Goal: Task Accomplishment & Management: Manage account settings

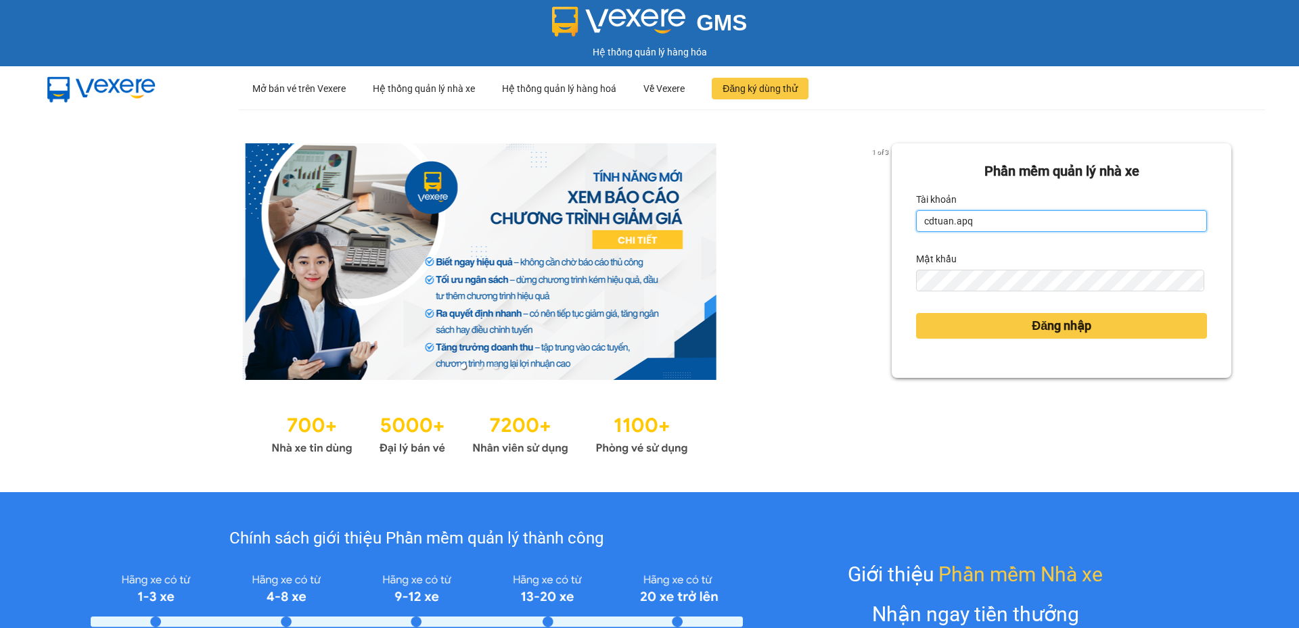
click at [958, 220] on input "cdtuan.apq" at bounding box center [1061, 221] width 291 height 22
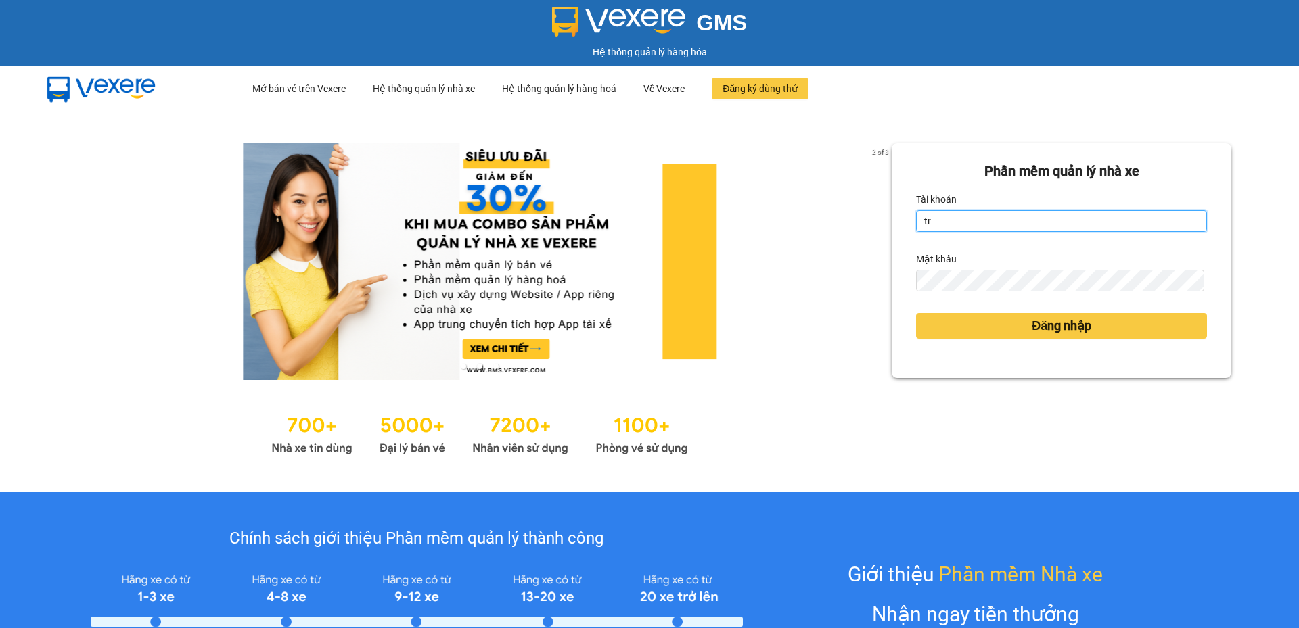
type input "tronghoang.apq"
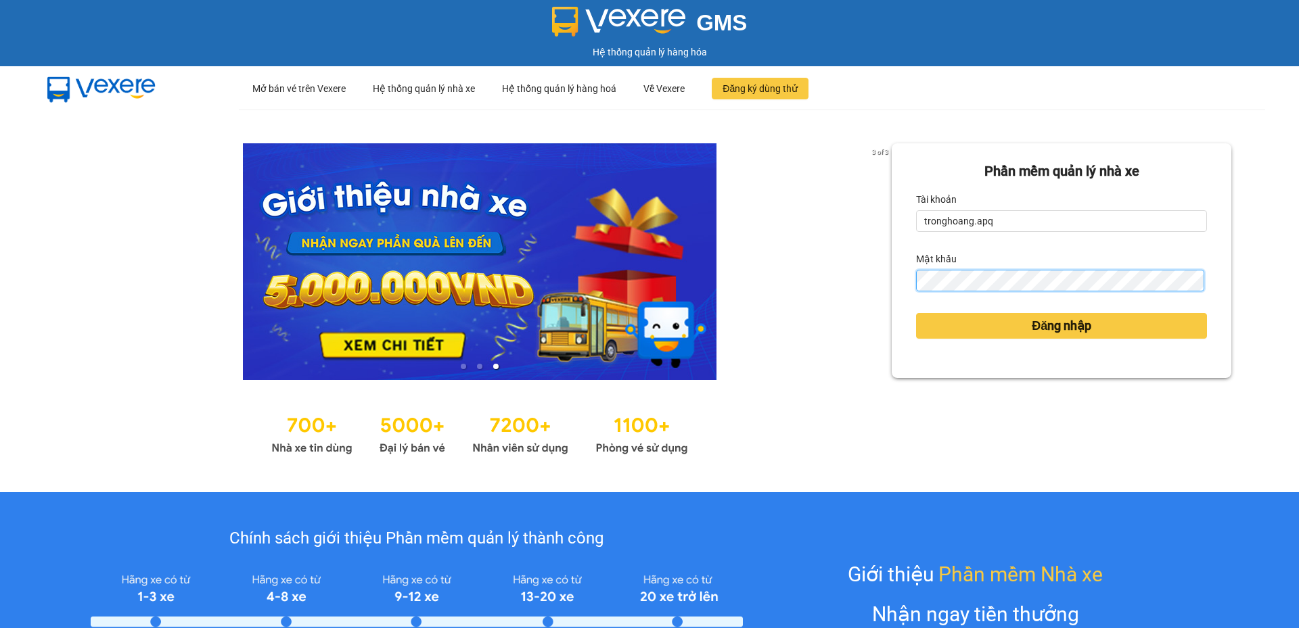
click at [916, 313] on button "Đăng nhập" at bounding box center [1061, 326] width 291 height 26
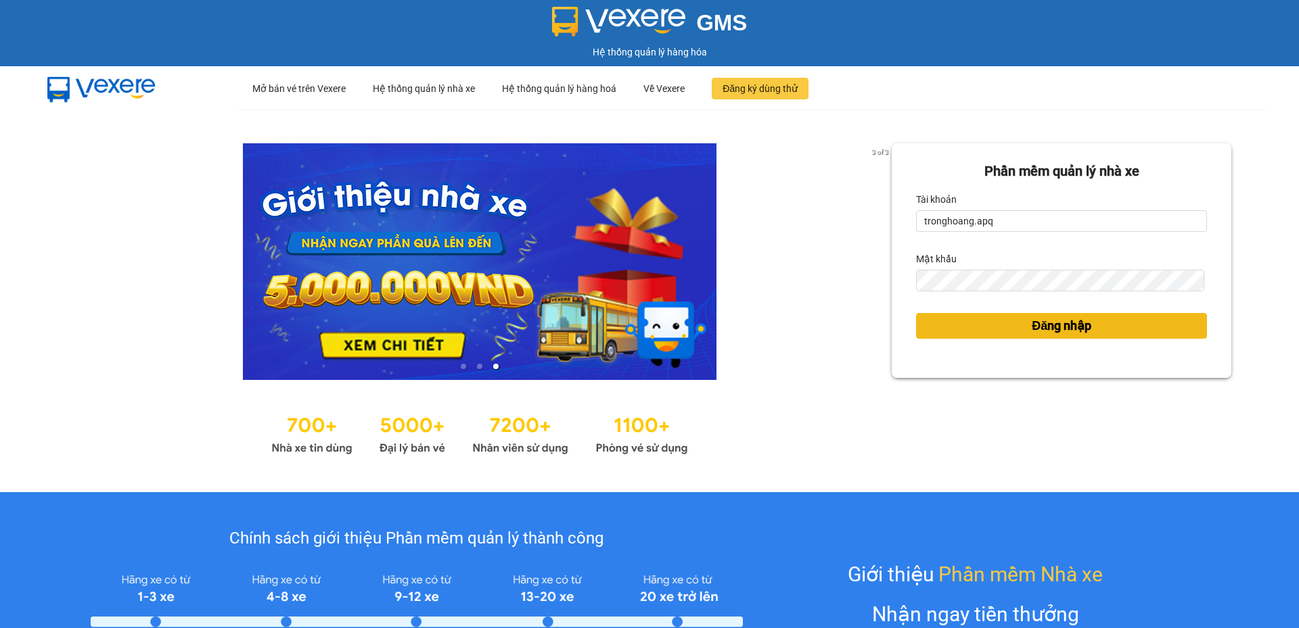
click at [959, 317] on button "Đăng nhập" at bounding box center [1061, 326] width 291 height 26
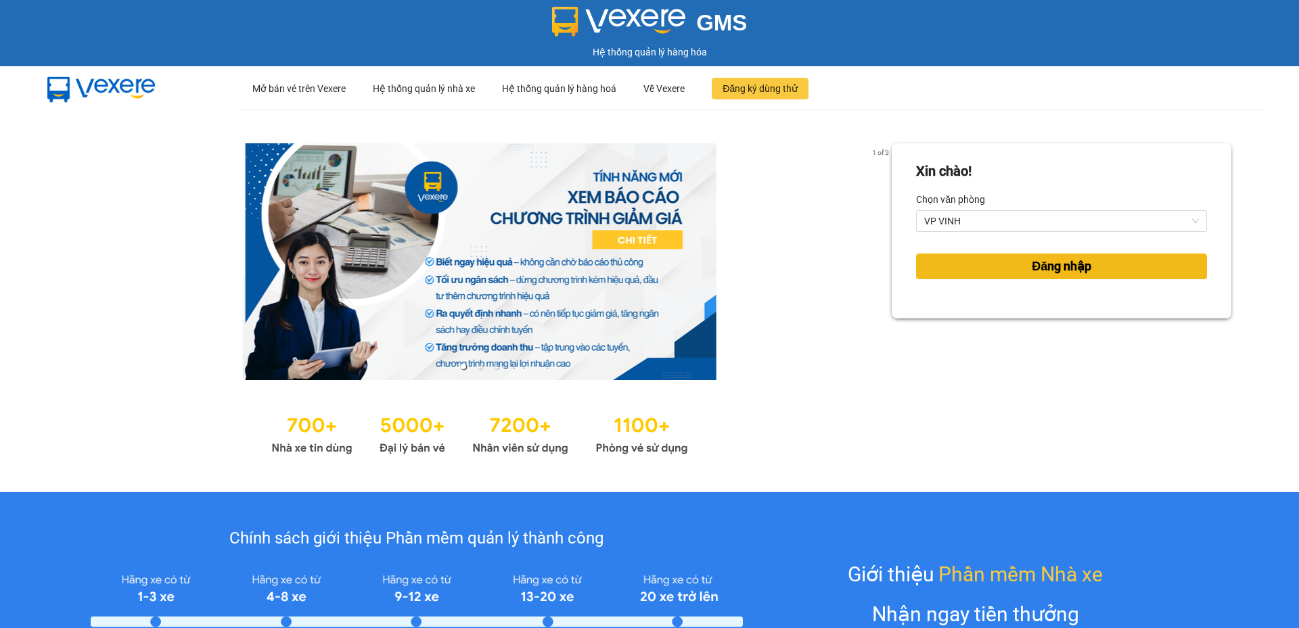
click at [1061, 271] on span "Đăng nhập" at bounding box center [1062, 266] width 60 height 19
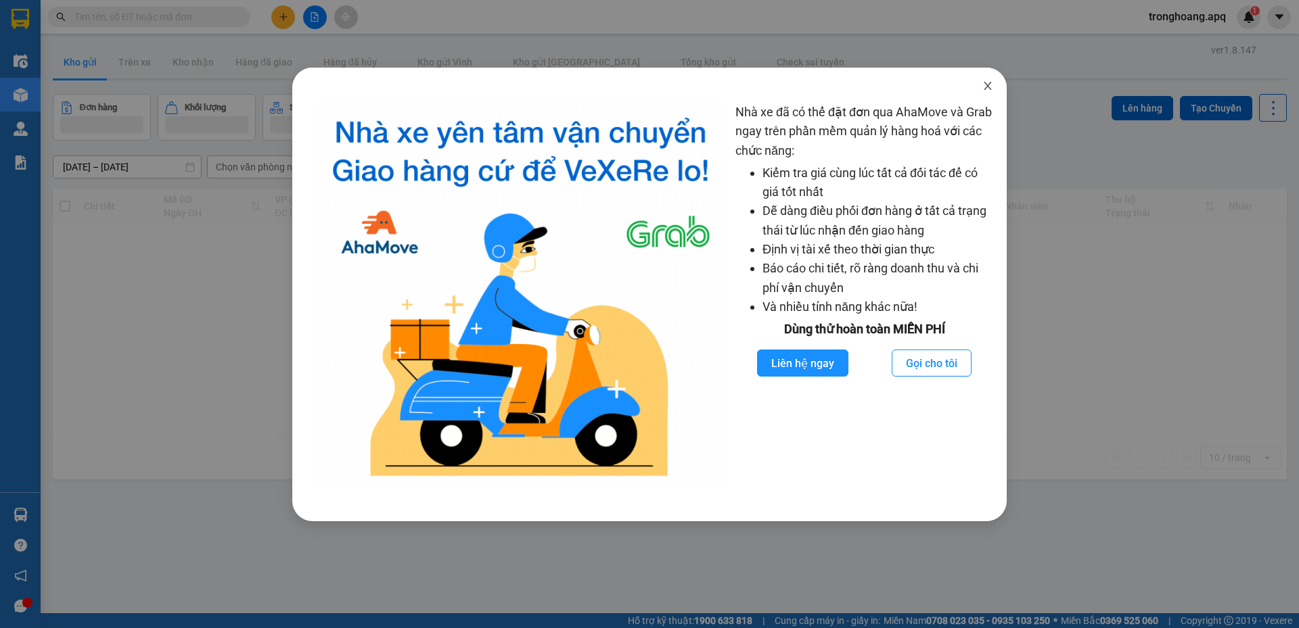
click at [977, 84] on span "Close" at bounding box center [988, 87] width 38 height 38
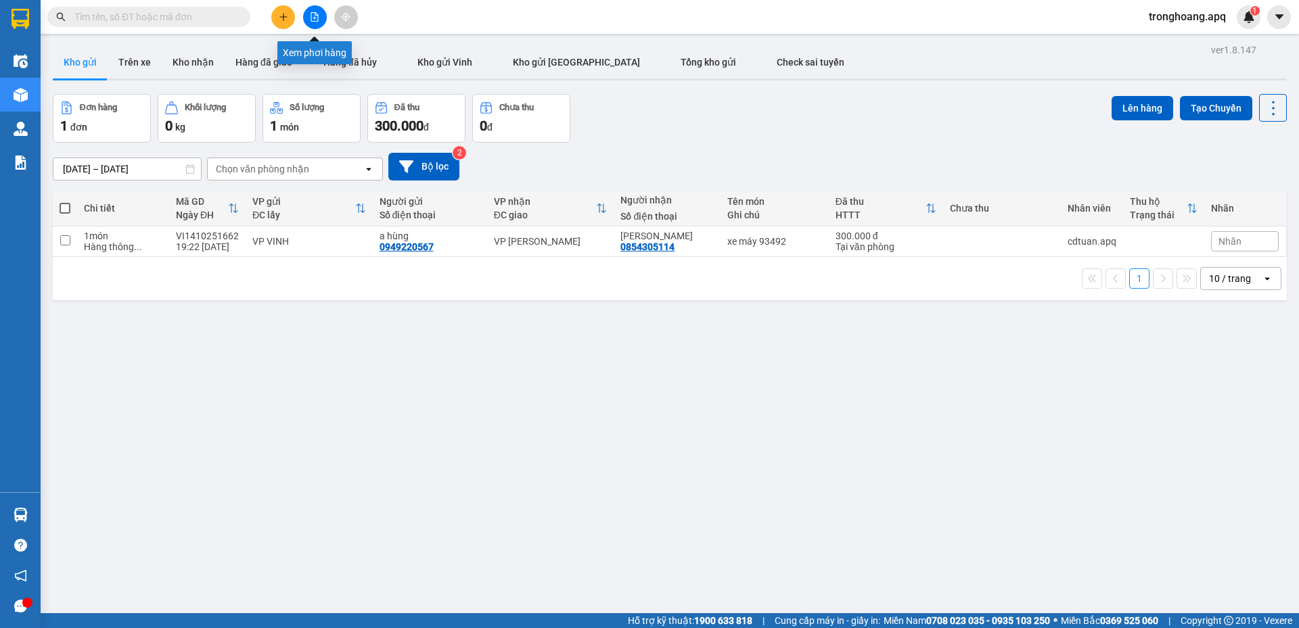
click at [313, 9] on button at bounding box center [315, 17] width 24 height 24
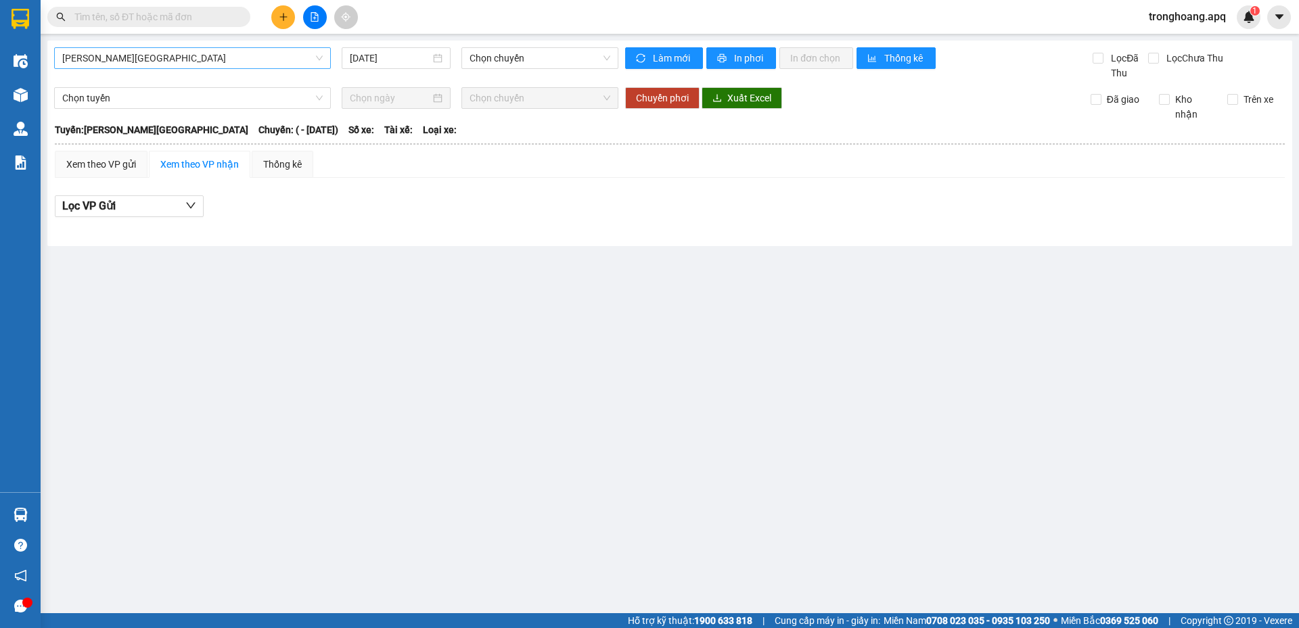
click at [276, 68] on span "[PERSON_NAME][GEOGRAPHIC_DATA]" at bounding box center [192, 58] width 260 height 20
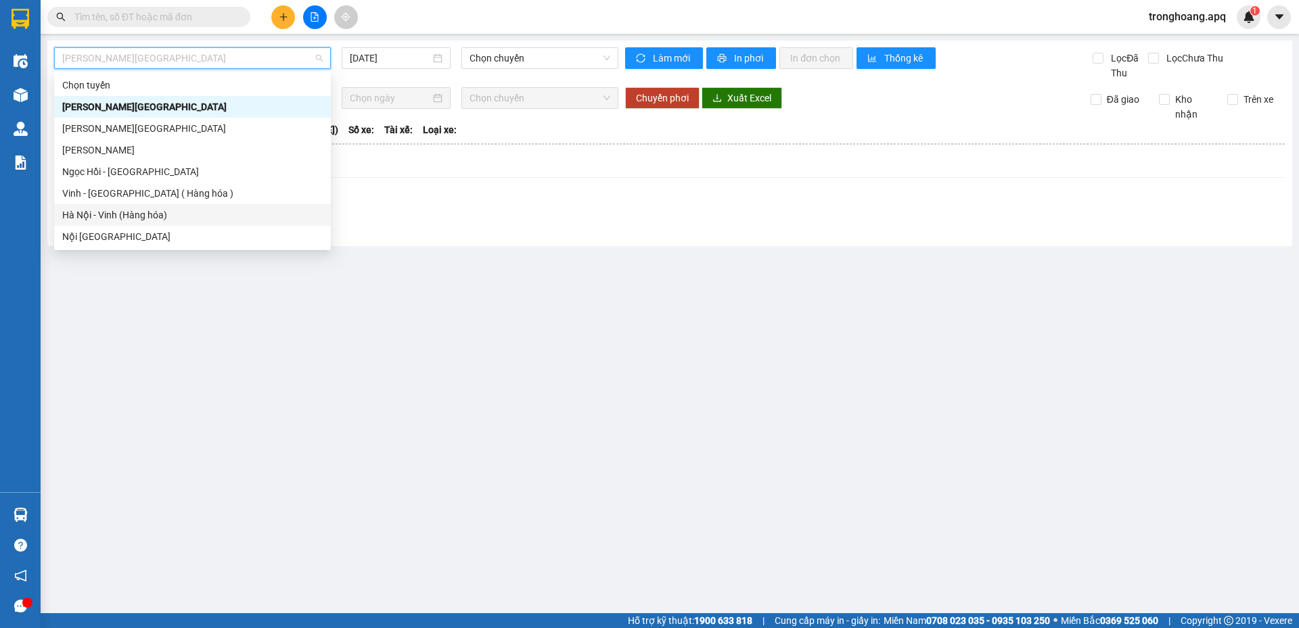
click at [173, 219] on div "Hà Nội - Vinh (Hàng hóa)" at bounding box center [192, 215] width 260 height 15
type input "[DATE]"
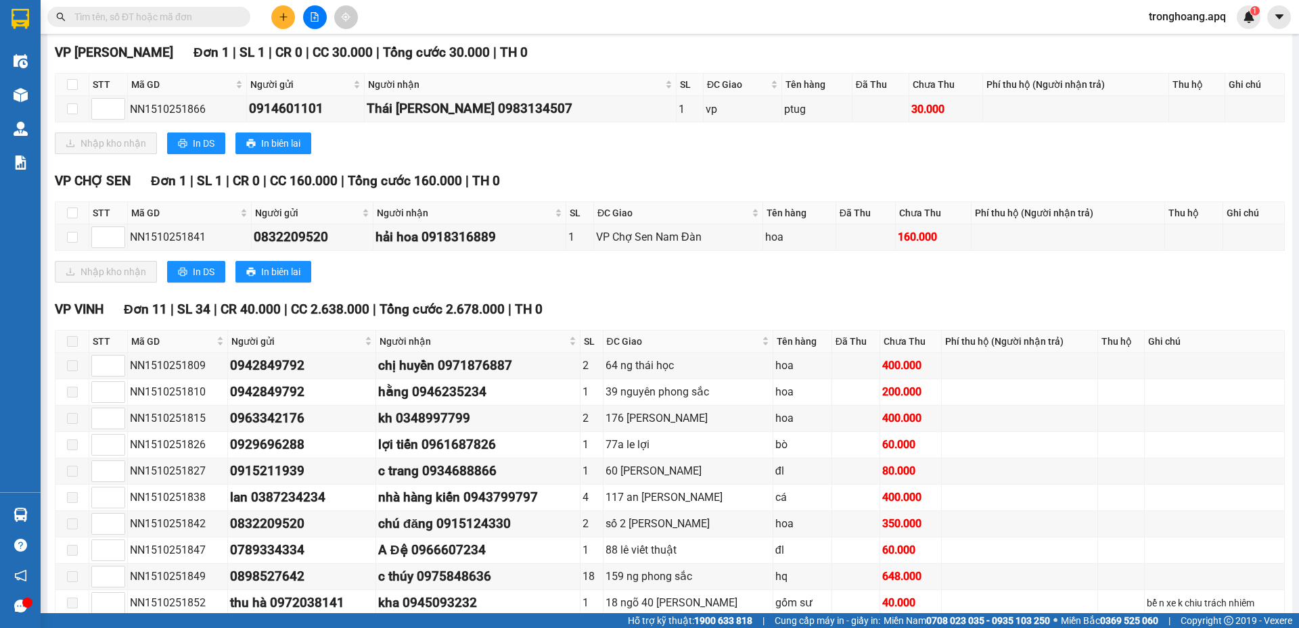
scroll to position [438, 0]
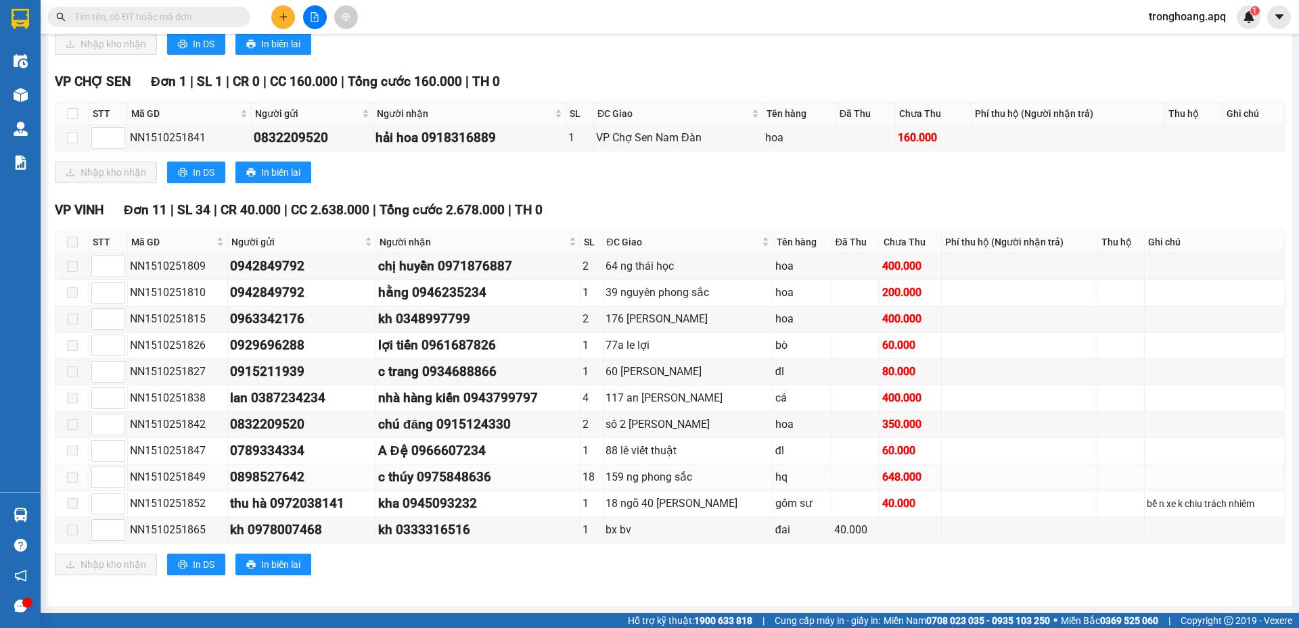
click at [592, 471] on div "18" at bounding box center [591, 477] width 18 height 17
drag, startPoint x: 164, startPoint y: 479, endPoint x: 179, endPoint y: 476, distance: 15.3
click at [179, 476] on div "NN1510251849" at bounding box center [177, 477] width 95 height 17
drag, startPoint x: 158, startPoint y: 509, endPoint x: 208, endPoint y: 513, distance: 50.2
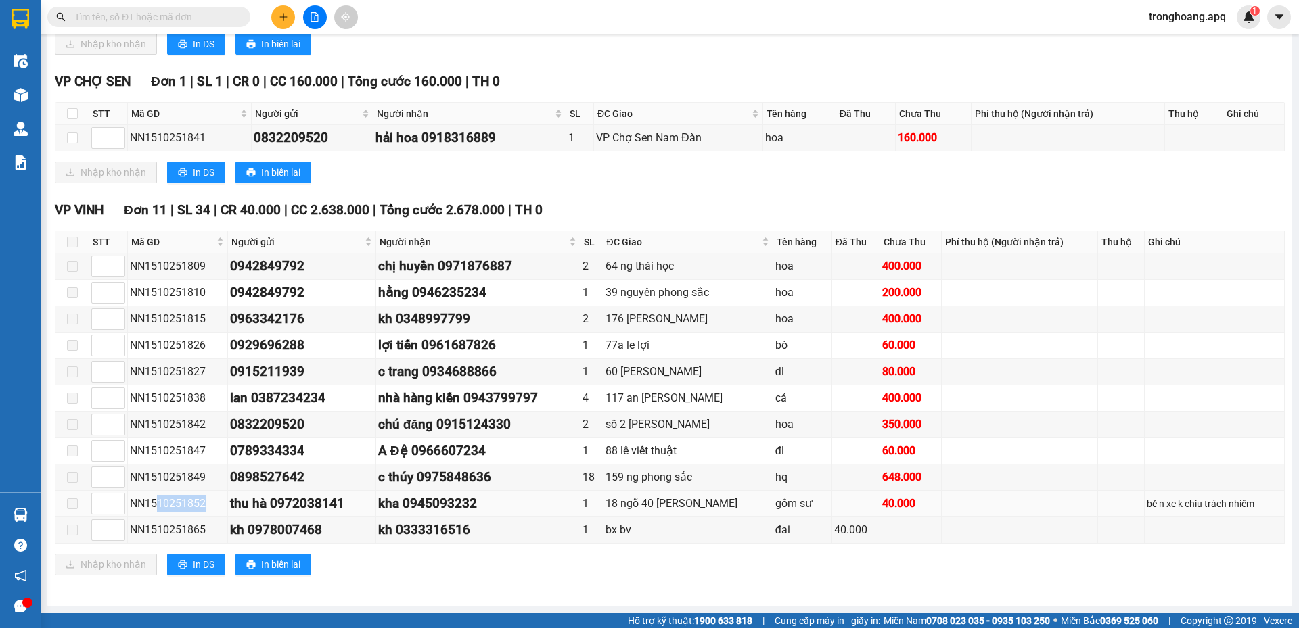
click at [208, 513] on td "NN1510251852" at bounding box center [178, 504] width 100 height 26
click at [182, 497] on div "NN1510251852" at bounding box center [177, 503] width 95 height 17
click at [205, 462] on td "NN1510251847" at bounding box center [178, 451] width 100 height 26
drag, startPoint x: 157, startPoint y: 476, endPoint x: 204, endPoint y: 481, distance: 47.0
click at [204, 481] on div "NN1510251849" at bounding box center [177, 477] width 95 height 17
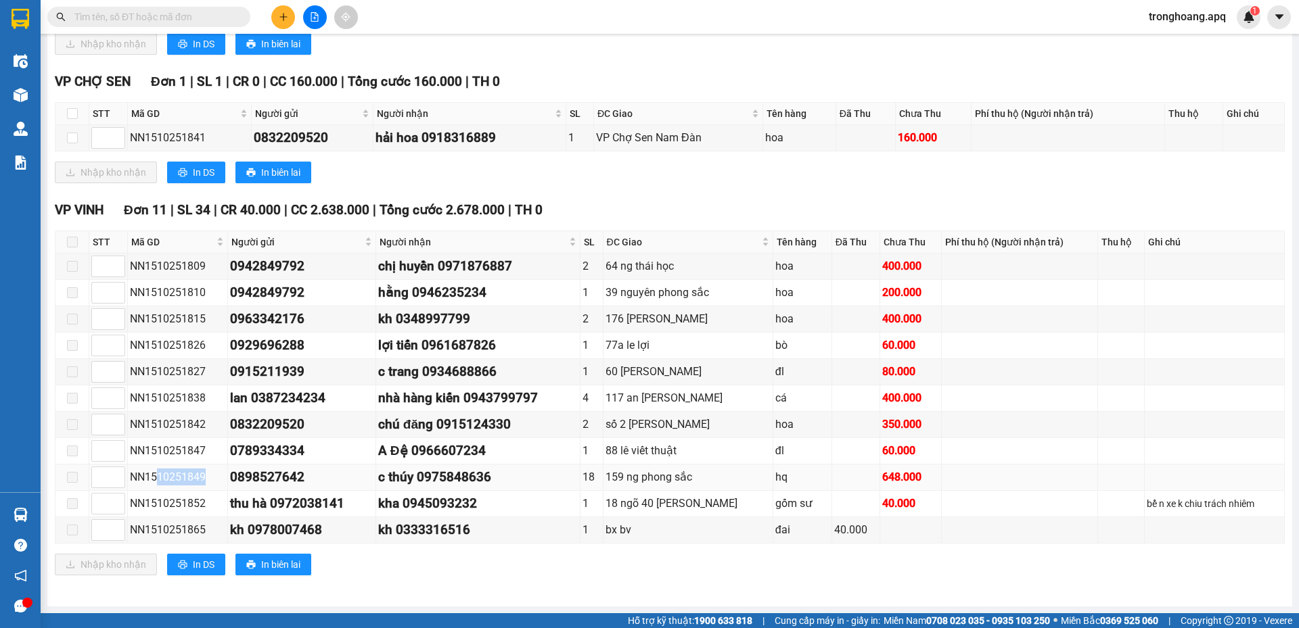
copy div "10251849"
click at [172, 18] on input "text" at bounding box center [154, 16] width 160 height 15
paste input "10251849"
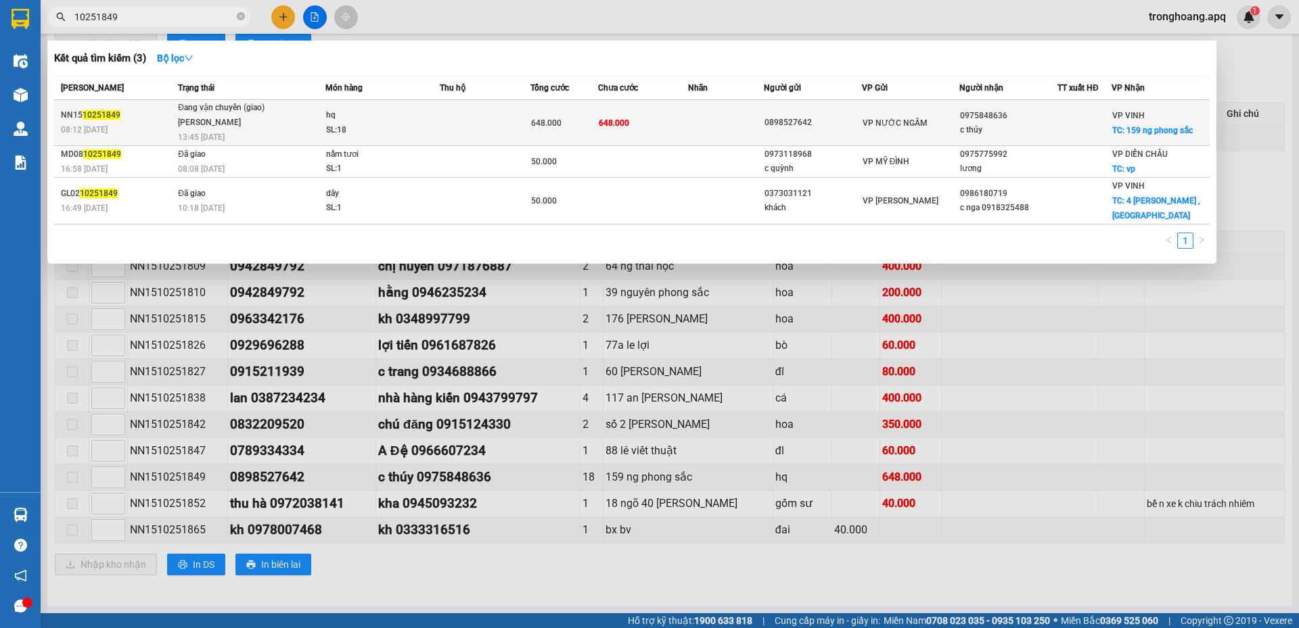
type input "10251849"
click at [445, 138] on td at bounding box center [485, 123] width 91 height 46
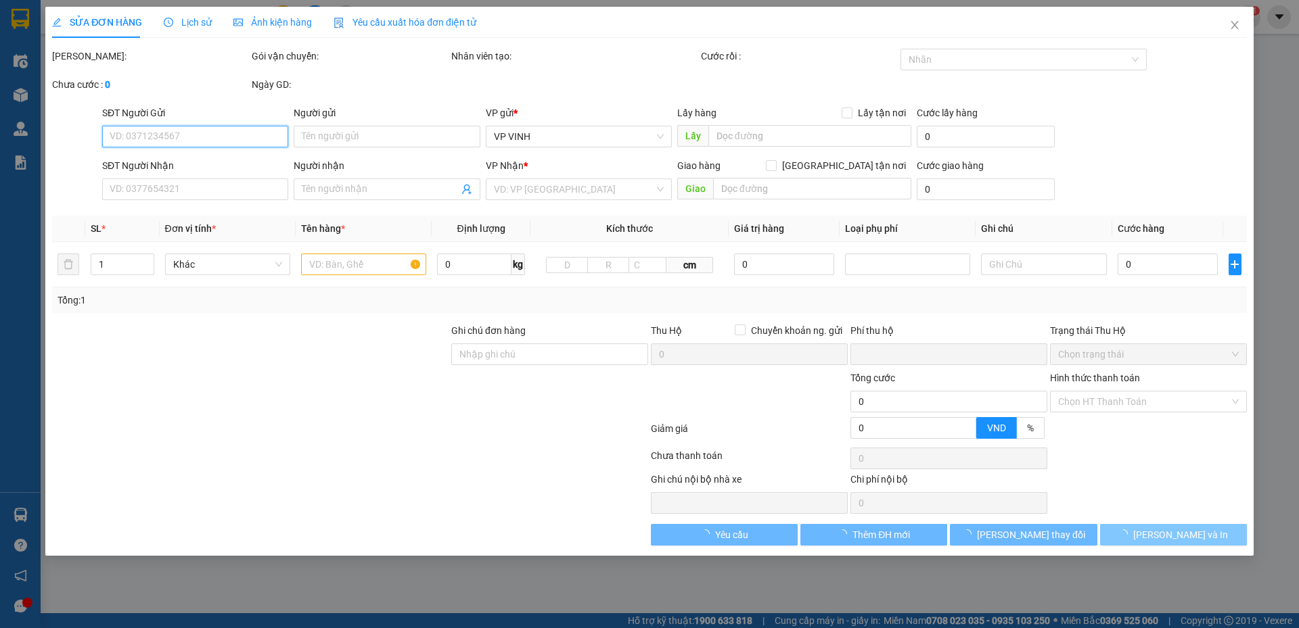
type input "0898527642"
type input "0975848636"
type input "c thúy"
checkbox input "true"
type input "159 ng phong sắc"
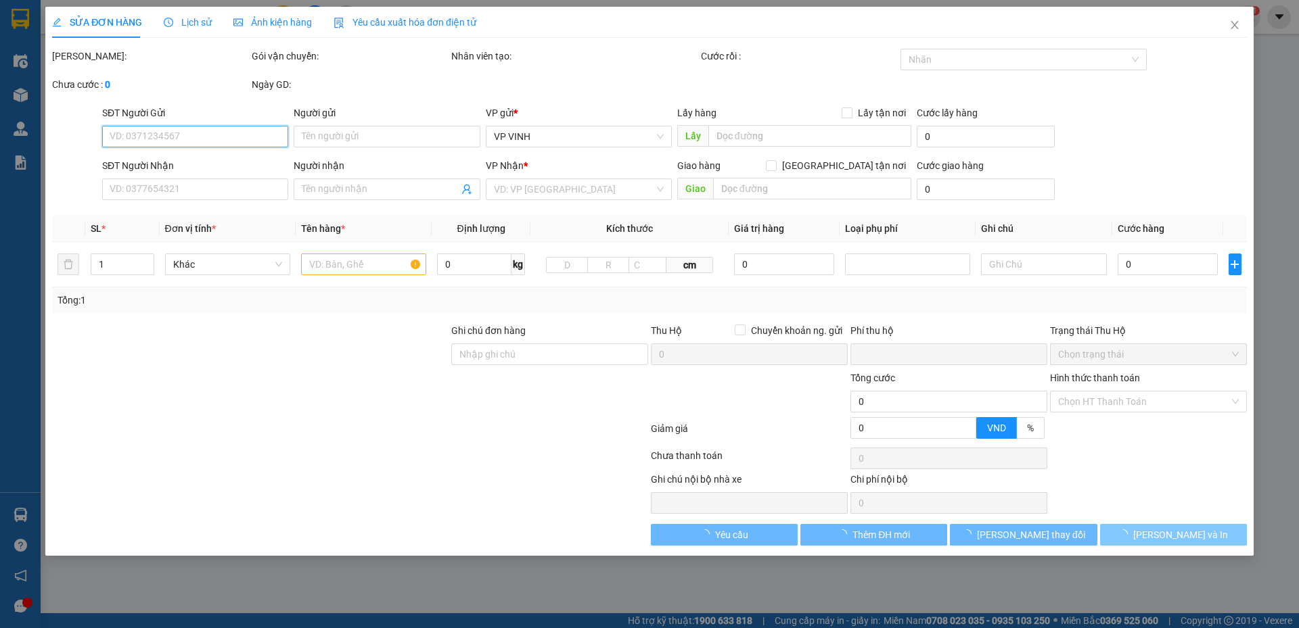
type input "0"
type input "648.000"
type input "10"
type input "648.000"
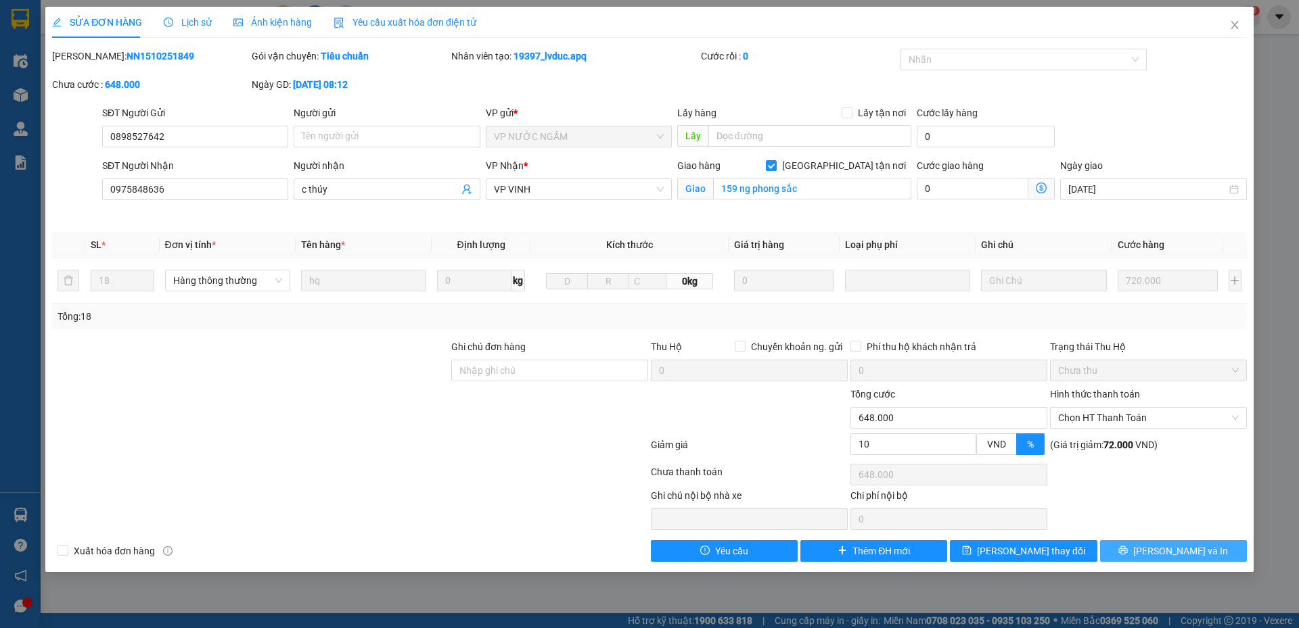
click at [1134, 545] on button "[PERSON_NAME] và In" at bounding box center [1173, 552] width 147 height 22
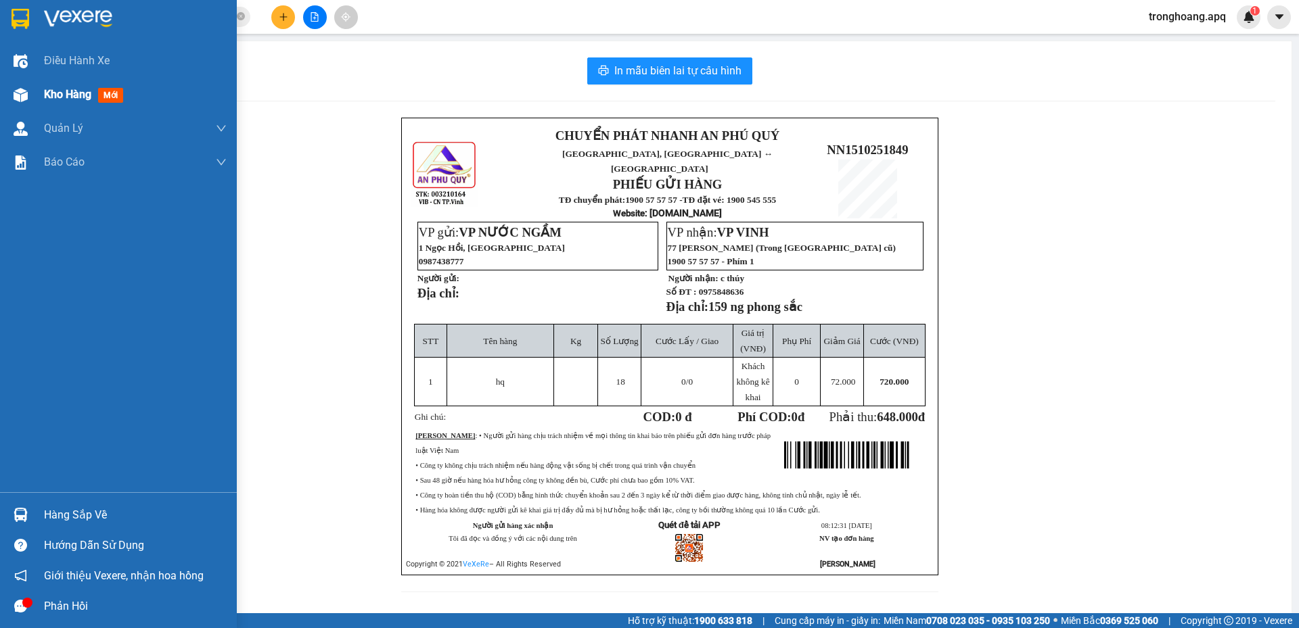
click at [35, 100] on div "Kho hàng mới" at bounding box center [118, 95] width 237 height 34
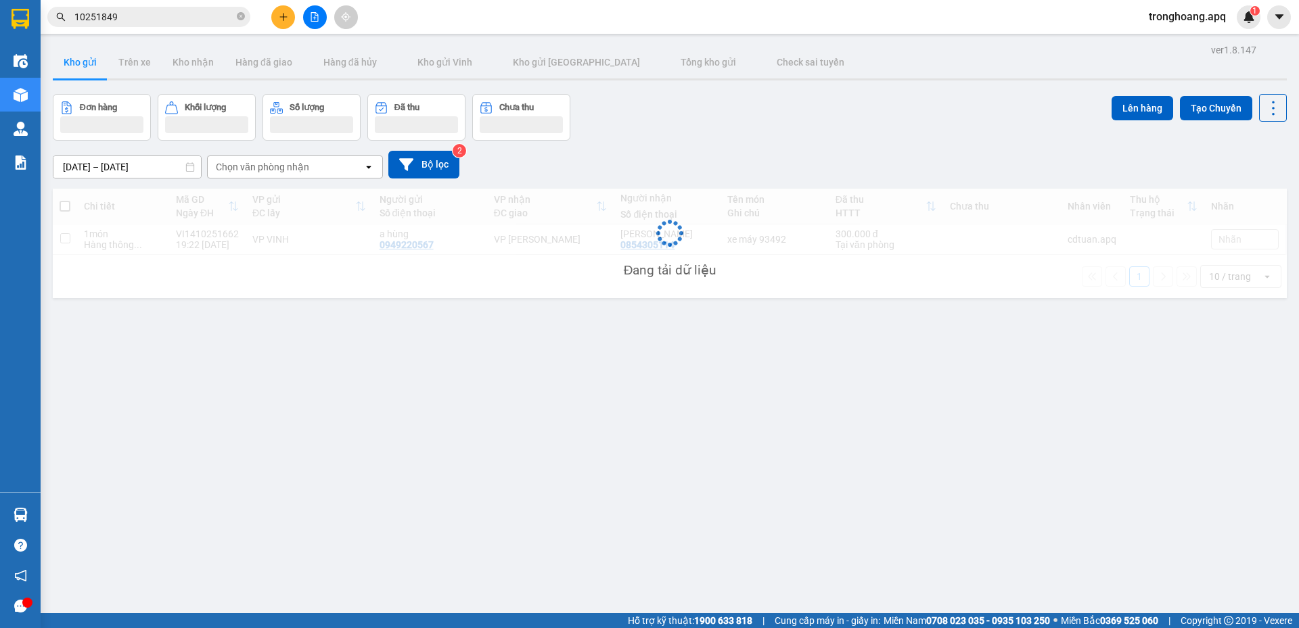
click at [738, 164] on div "[DATE] – [DATE] Press the down arrow key to interact with the calendar and sele…" at bounding box center [670, 165] width 1234 height 28
click at [701, 105] on div "Đơn hàng Khối lượng Số lượng Đã thu Chưa thu Lên hàng Tạo Chuyến" at bounding box center [670, 117] width 1234 height 47
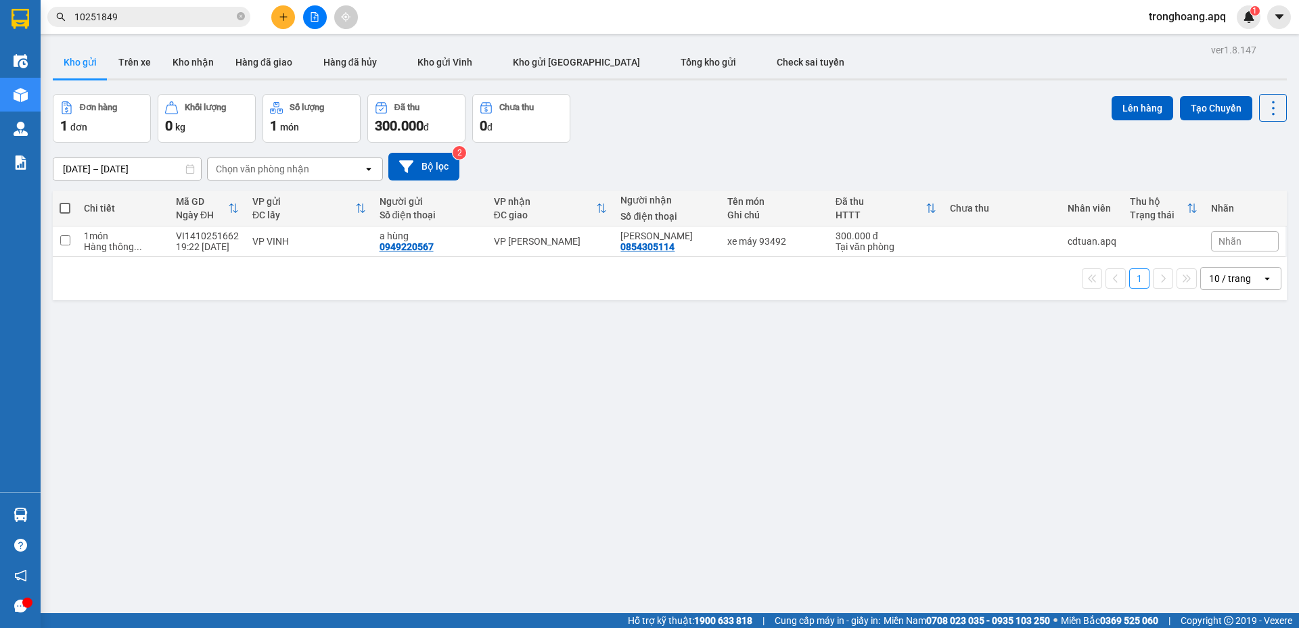
click at [319, 19] on icon "file-add" at bounding box center [314, 16] width 9 height 9
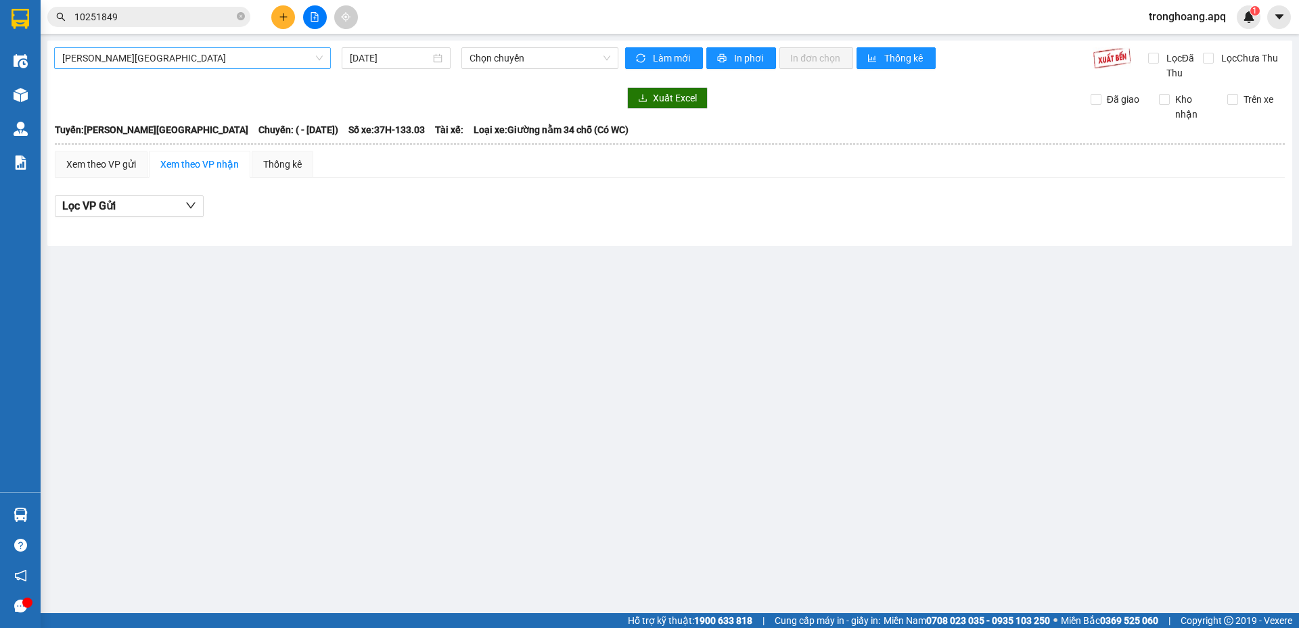
click at [173, 67] on span "[PERSON_NAME][GEOGRAPHIC_DATA]" at bounding box center [192, 58] width 260 height 20
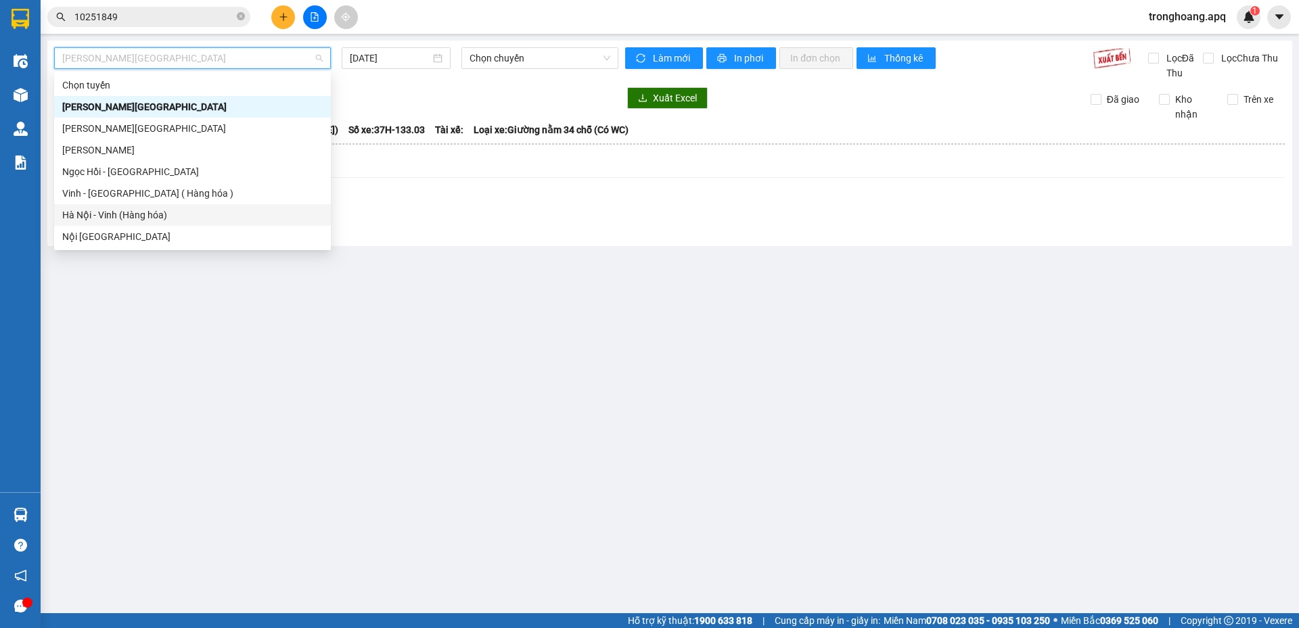
click at [141, 219] on div "Hà Nội - Vinh (Hàng hóa)" at bounding box center [192, 215] width 260 height 15
type input "[DATE]"
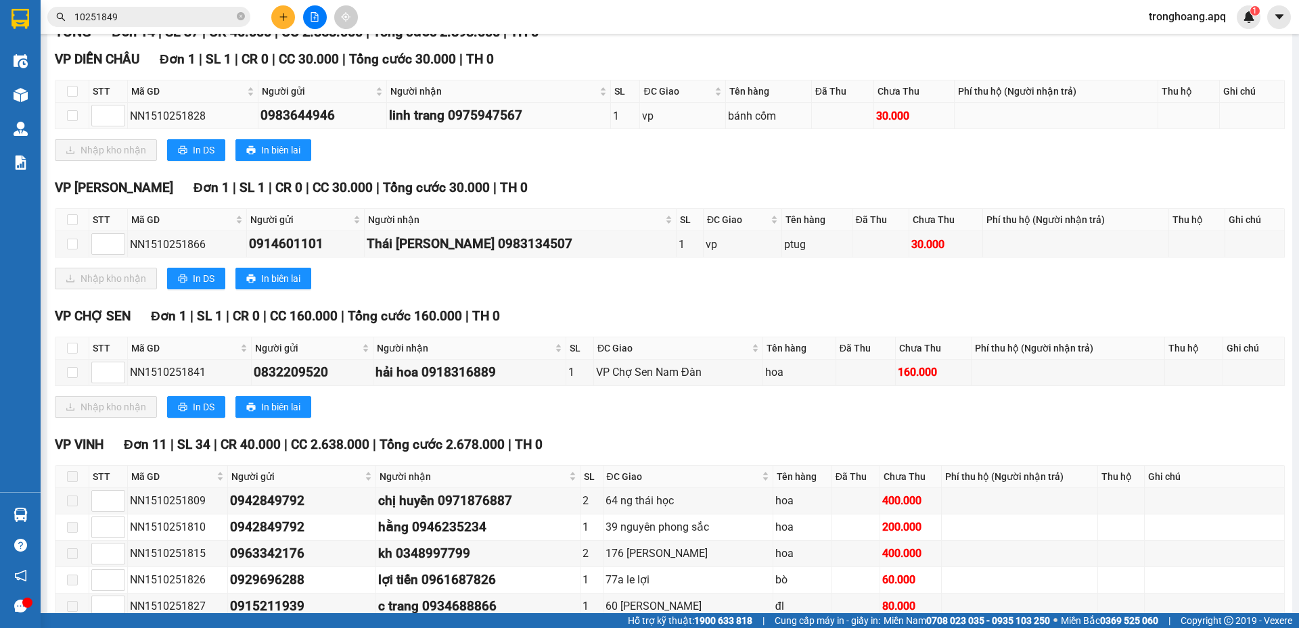
scroll to position [438, 0]
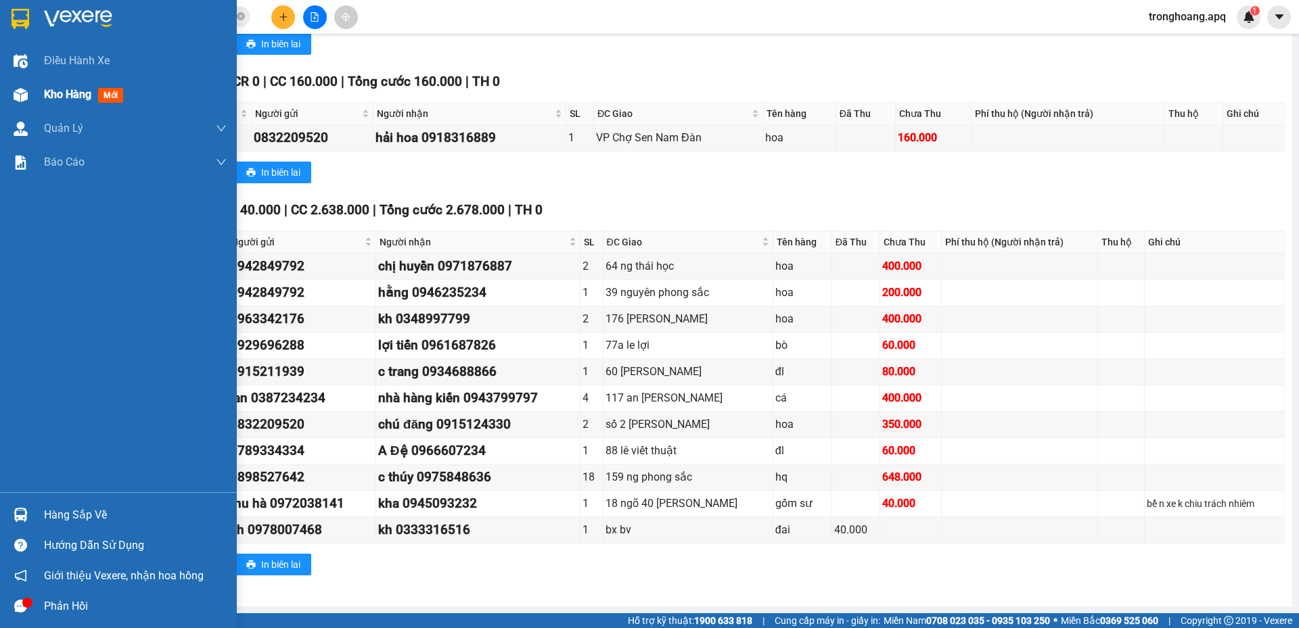
click at [32, 103] on div at bounding box center [21, 95] width 24 height 24
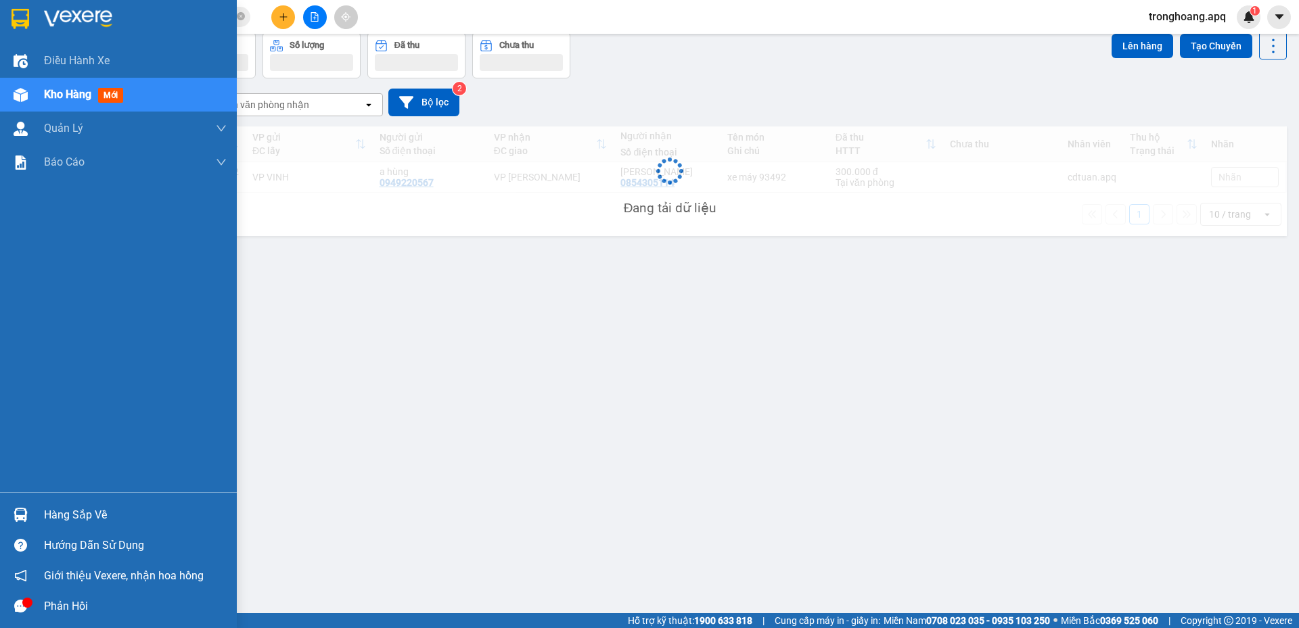
scroll to position [62, 0]
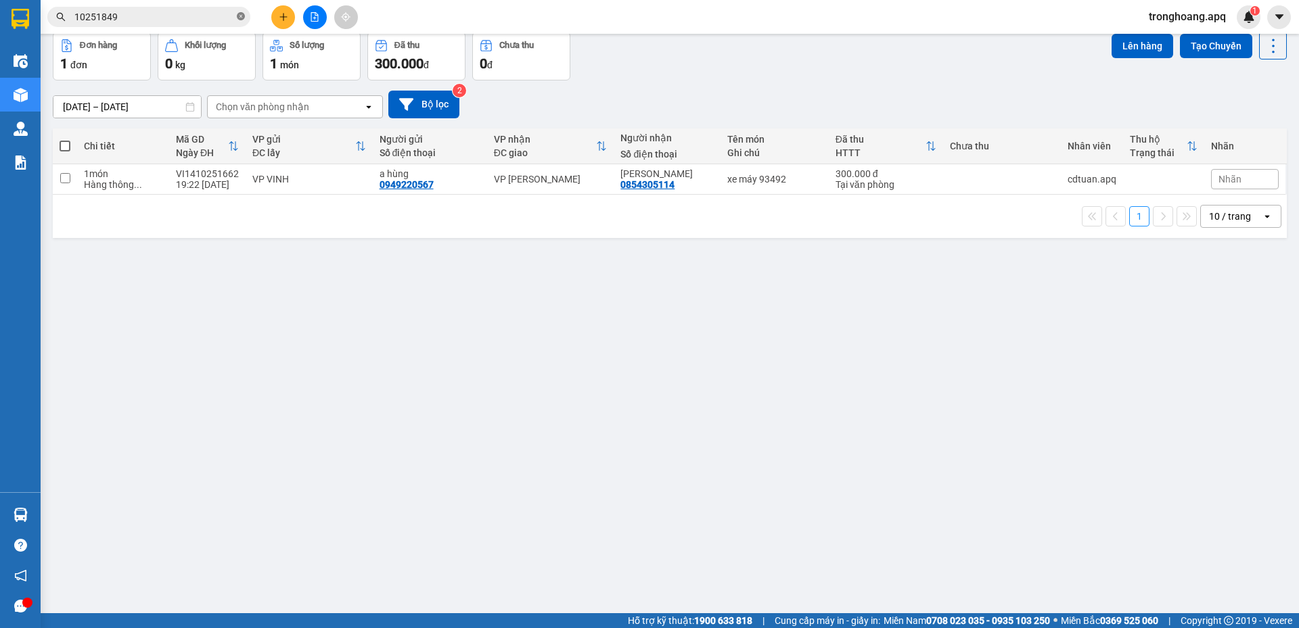
click at [242, 20] on icon "close-circle" at bounding box center [241, 16] width 8 height 8
click at [787, 91] on div "[DATE] – [DATE] Press the down arrow key to interact with the calendar and sele…" at bounding box center [670, 105] width 1234 height 28
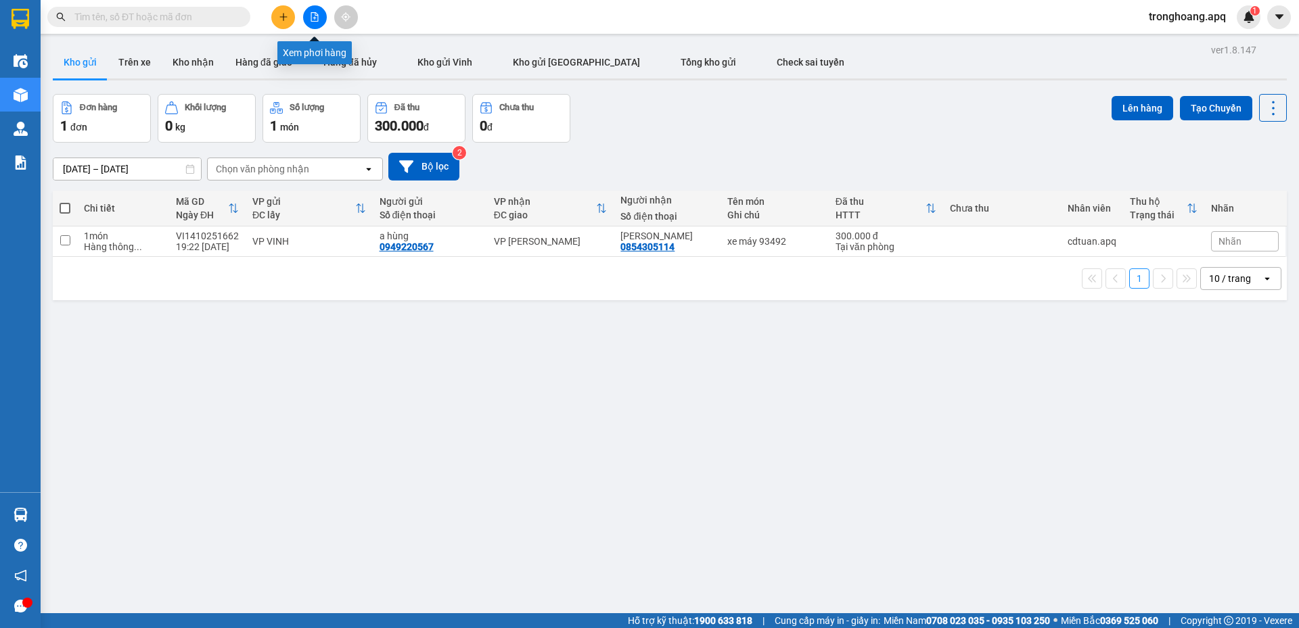
click at [319, 18] on icon "file-add" at bounding box center [314, 16] width 9 height 9
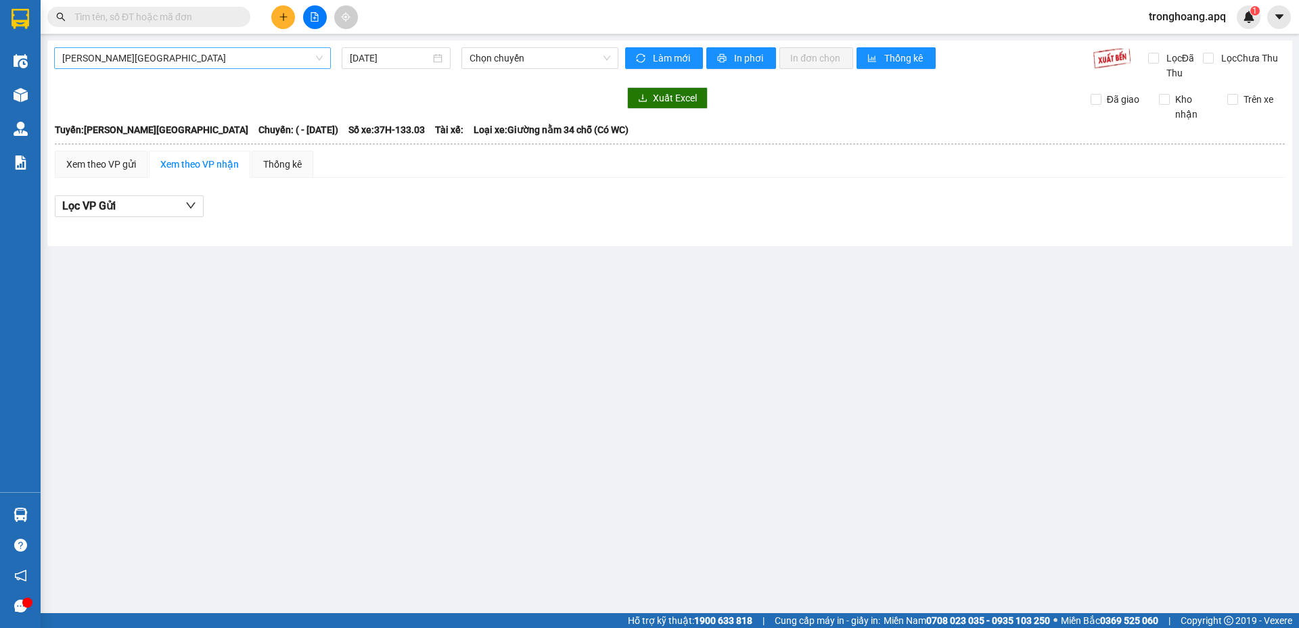
click at [219, 53] on span "[PERSON_NAME][GEOGRAPHIC_DATA]" at bounding box center [192, 58] width 260 height 20
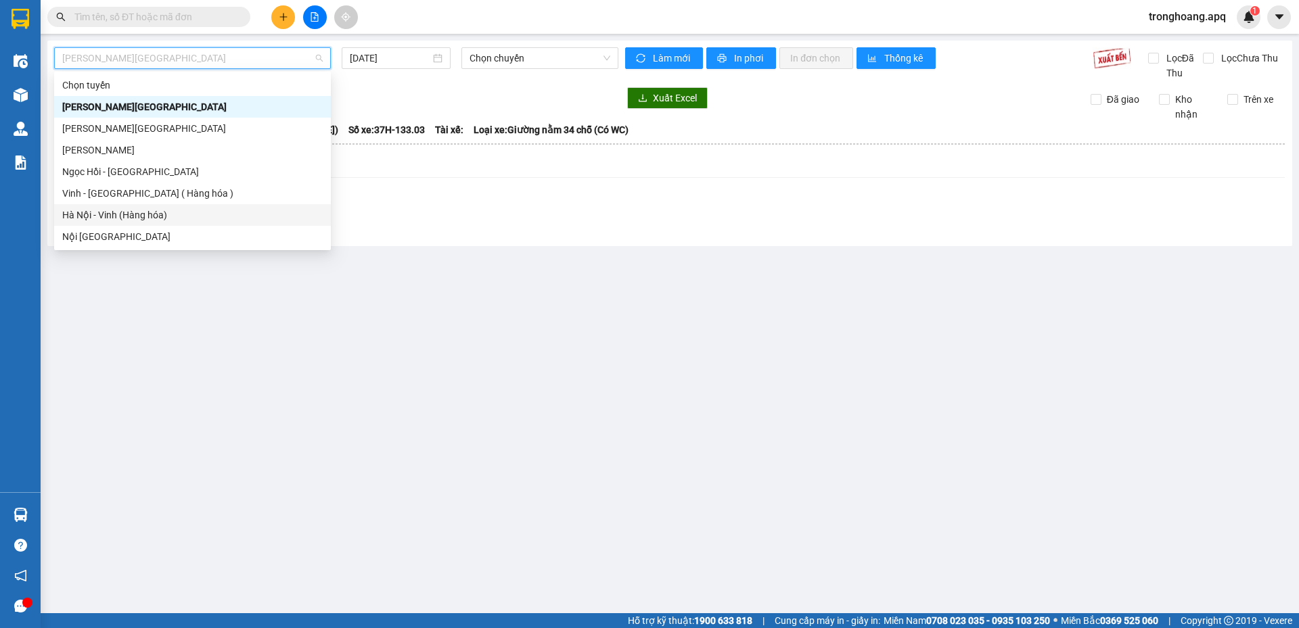
click at [172, 208] on div "Hà Nội - Vinh (Hàng hóa)" at bounding box center [192, 215] width 260 height 15
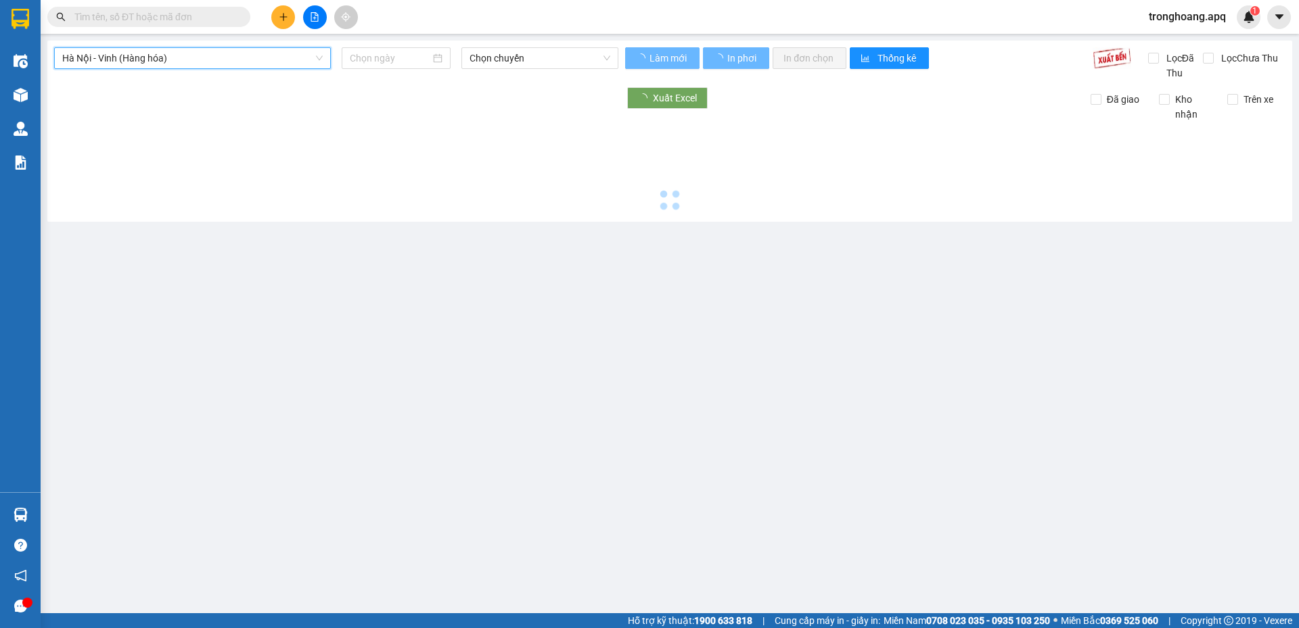
type input "[DATE]"
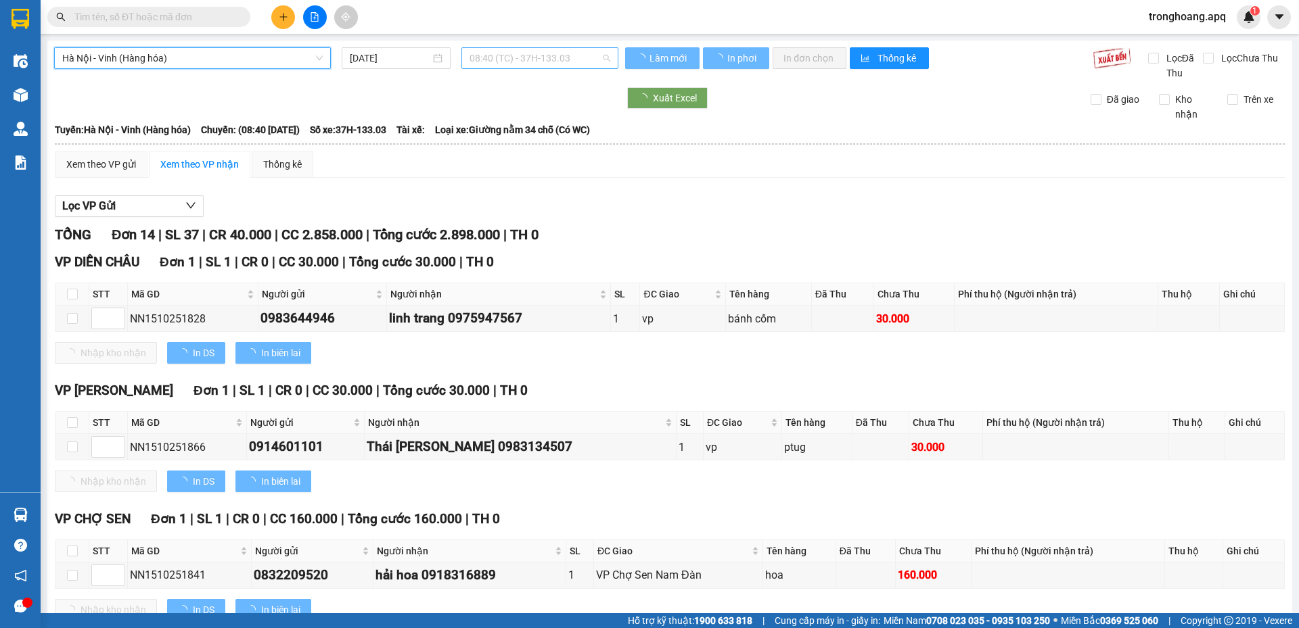
click at [528, 64] on span "08:40 (TC) - 37H-133.03" at bounding box center [540, 58] width 141 height 20
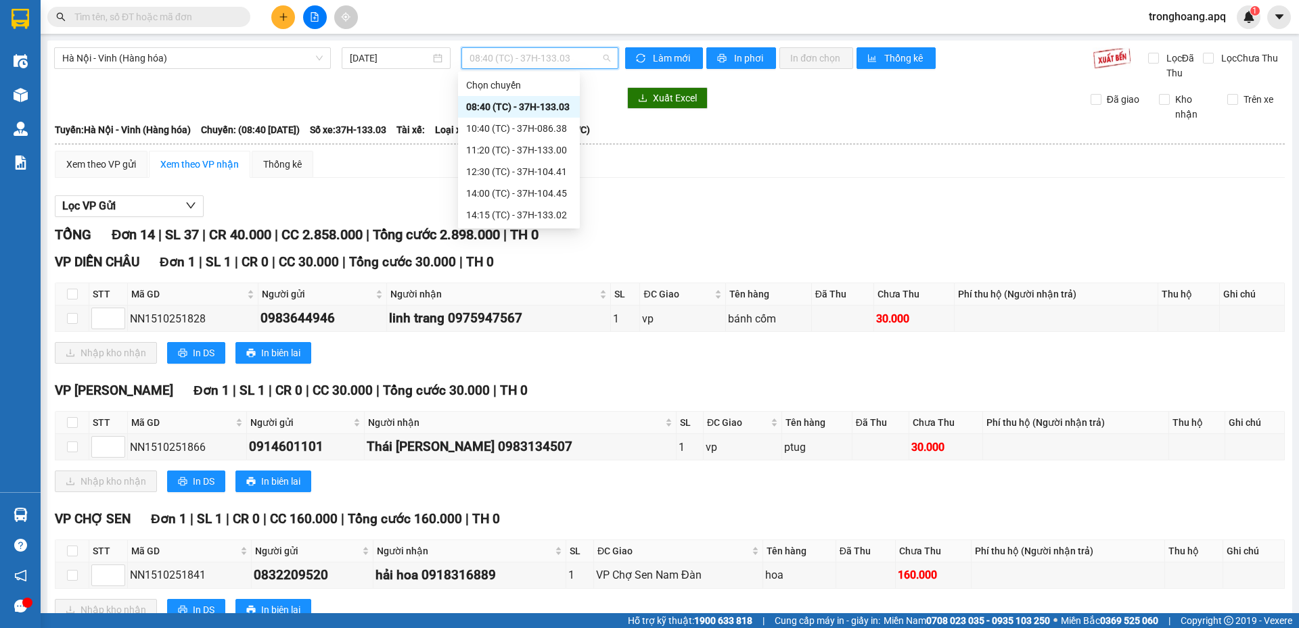
click at [530, 109] on div "08:40 (TC) - 37H-133.03" at bounding box center [519, 106] width 106 height 15
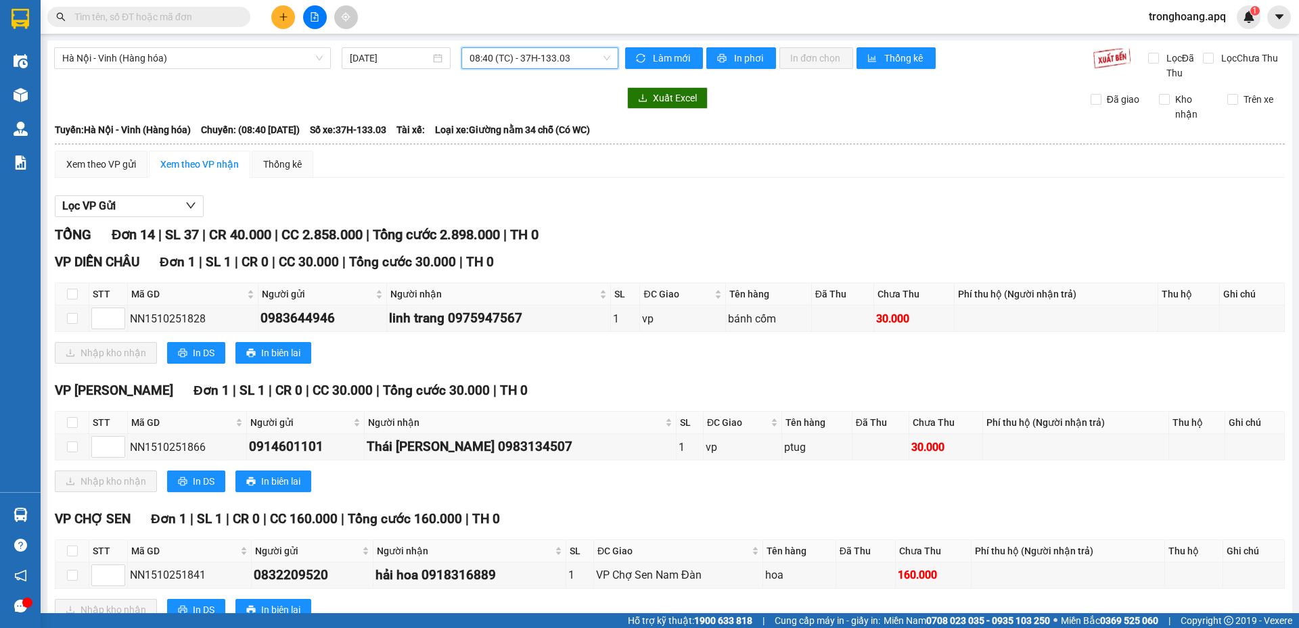
click at [544, 55] on span "08:40 (TC) - 37H-133.03" at bounding box center [540, 58] width 141 height 20
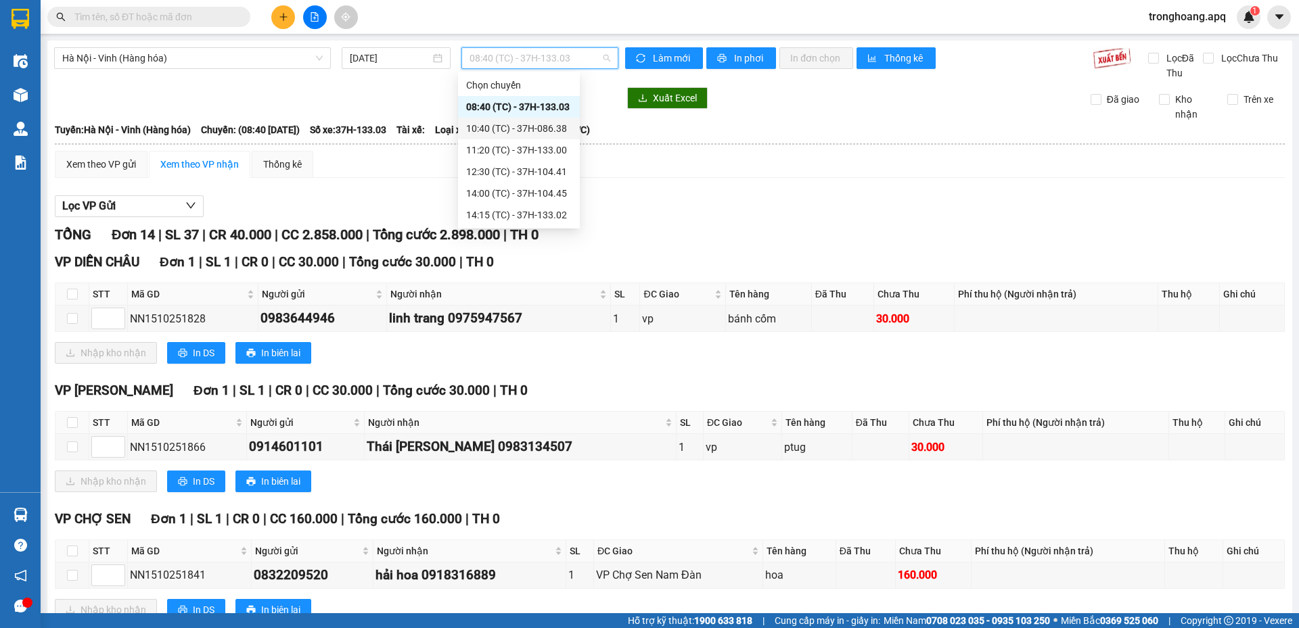
click at [523, 129] on div "10:40 (TC) - 37H-086.38" at bounding box center [519, 128] width 106 height 15
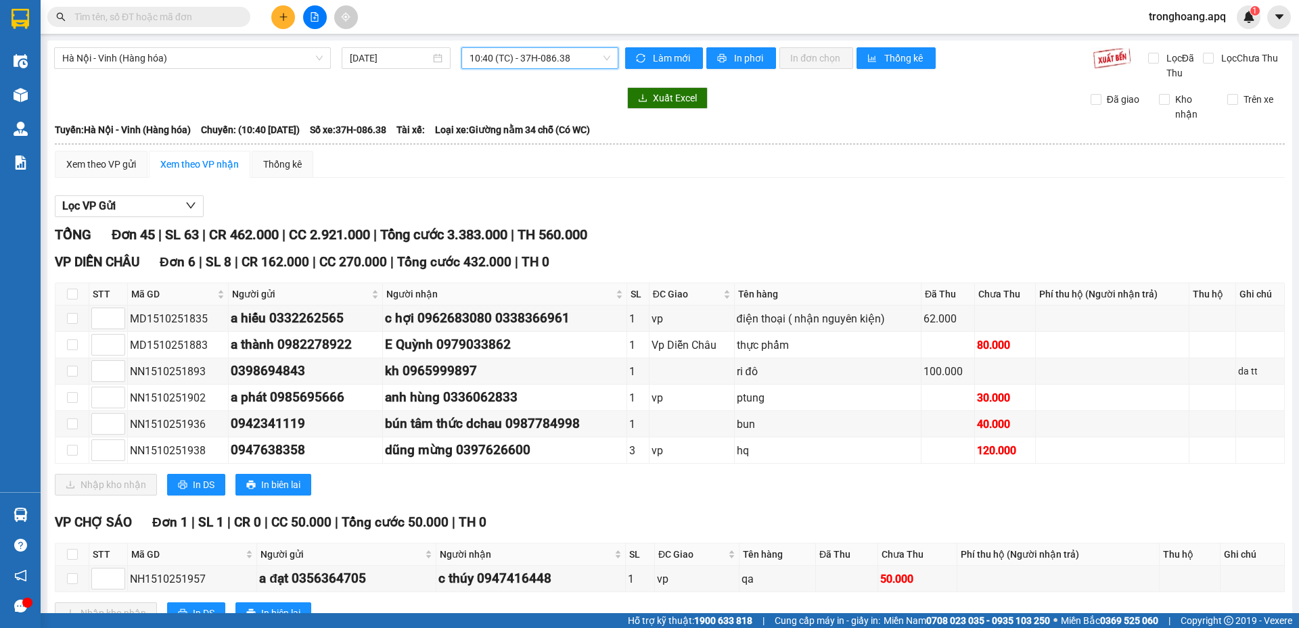
click at [523, 62] on span "10:40 (TC) - 37H-086.38" at bounding box center [540, 58] width 141 height 20
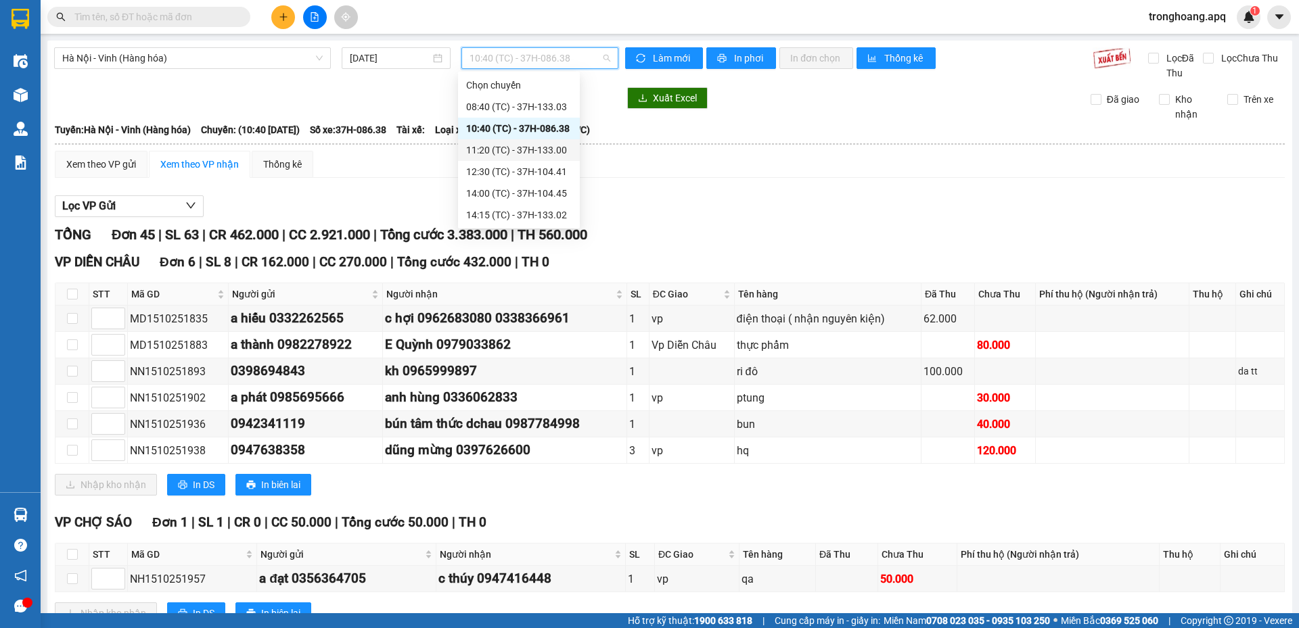
click at [532, 149] on div "11:20 (TC) - 37H-133.00" at bounding box center [519, 150] width 106 height 15
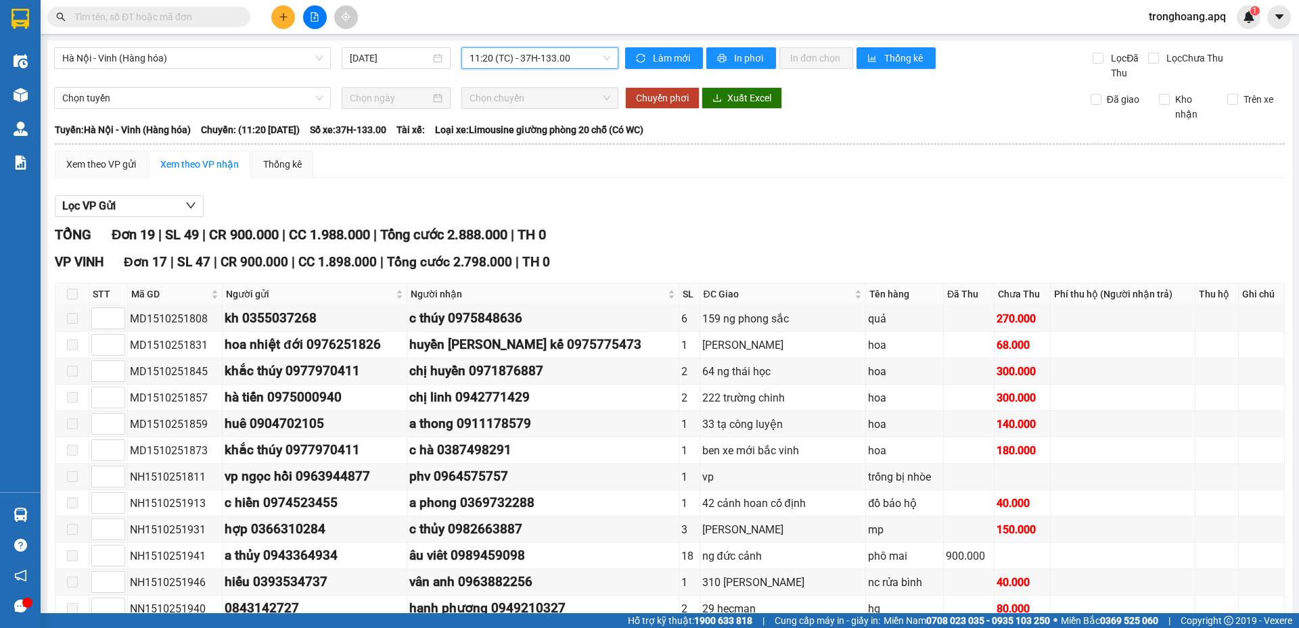
click at [566, 67] on span "11:20 (TC) - 37H-133.00" at bounding box center [540, 58] width 141 height 20
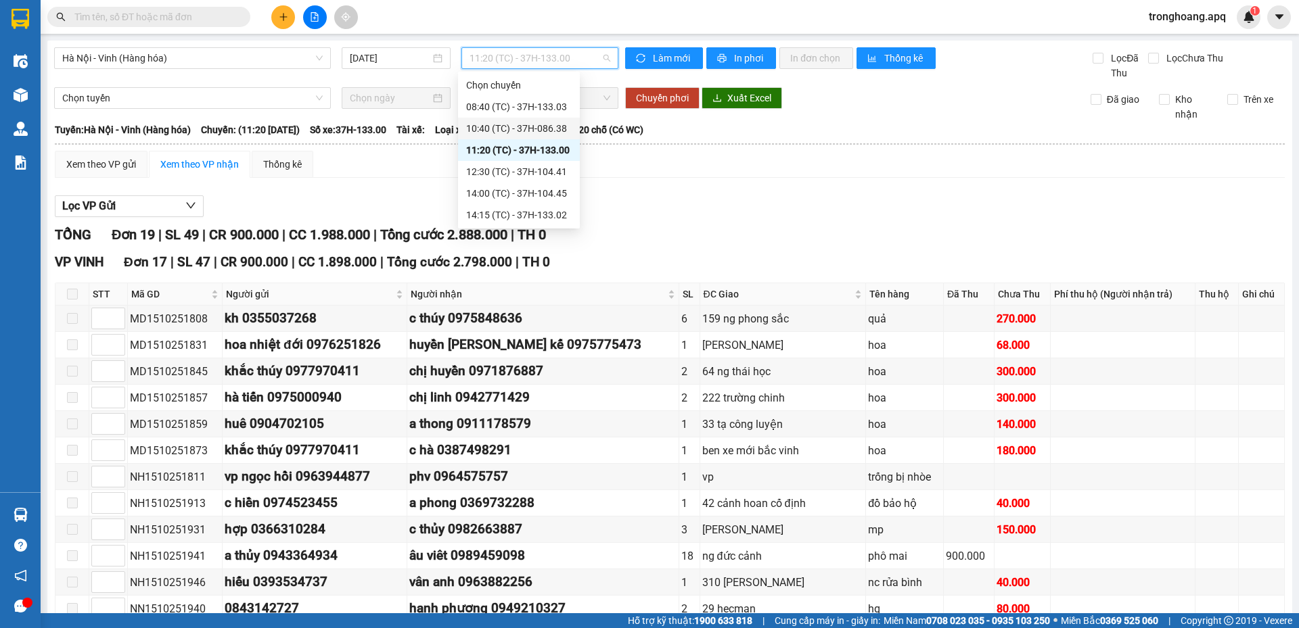
click at [517, 130] on div "10:40 (TC) - 37H-086.38" at bounding box center [519, 128] width 106 height 15
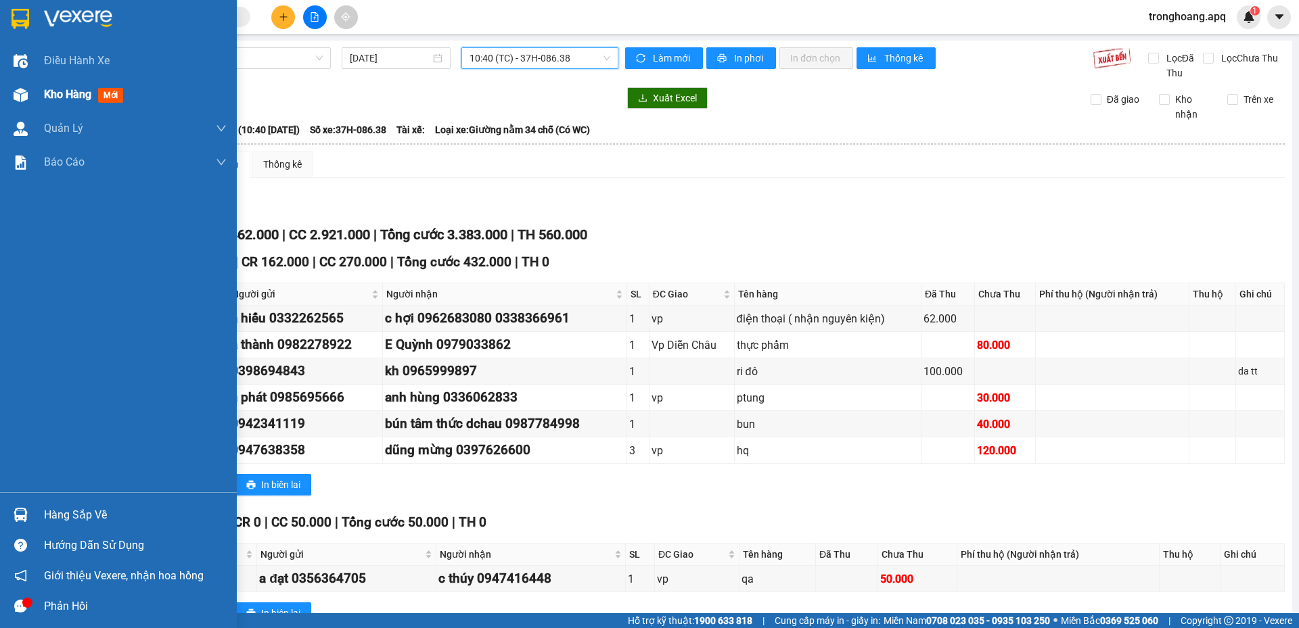
click at [50, 108] on div "Kho hàng mới" at bounding box center [135, 95] width 183 height 34
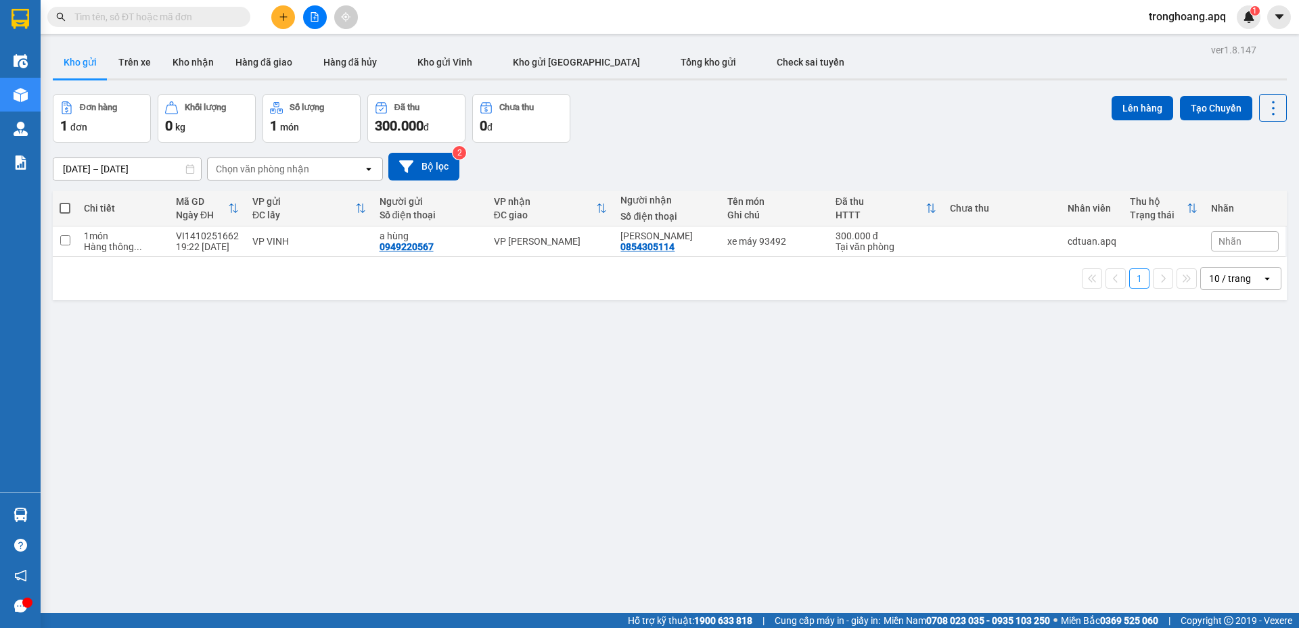
click at [619, 119] on div "Đơn hàng 1 đơn Khối lượng 0 kg Số lượng 1 món Đã thu 300.000 đ Chưa thu 0 đ Lên…" at bounding box center [670, 118] width 1234 height 49
click at [1225, 283] on div "10 / trang" at bounding box center [1230, 279] width 42 height 14
click at [1220, 424] on span "100 / trang" at bounding box center [1225, 429] width 49 height 14
click at [746, 168] on div "[DATE] – [DATE] Press the down arrow key to interact with the calendar and sele…" at bounding box center [670, 167] width 1234 height 28
click at [681, 67] on span "Tổng kho gửi" at bounding box center [708, 62] width 55 height 11
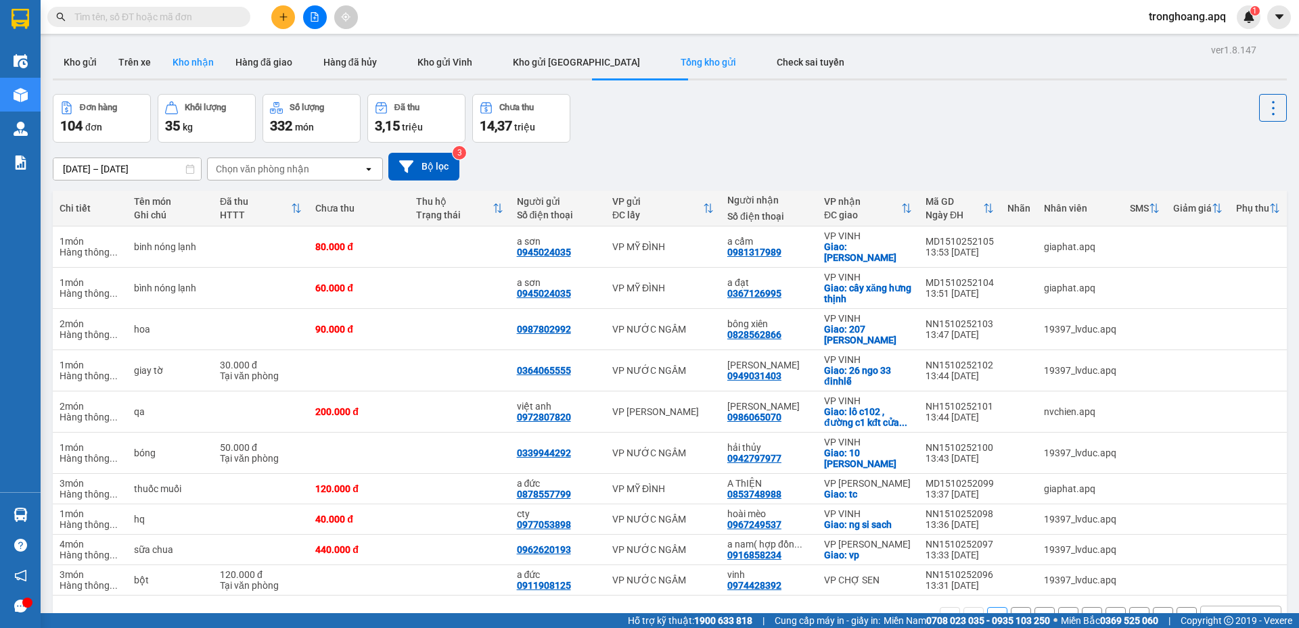
click at [193, 67] on button "Kho nhận" at bounding box center [193, 62] width 63 height 32
type input "[DATE] – [DATE]"
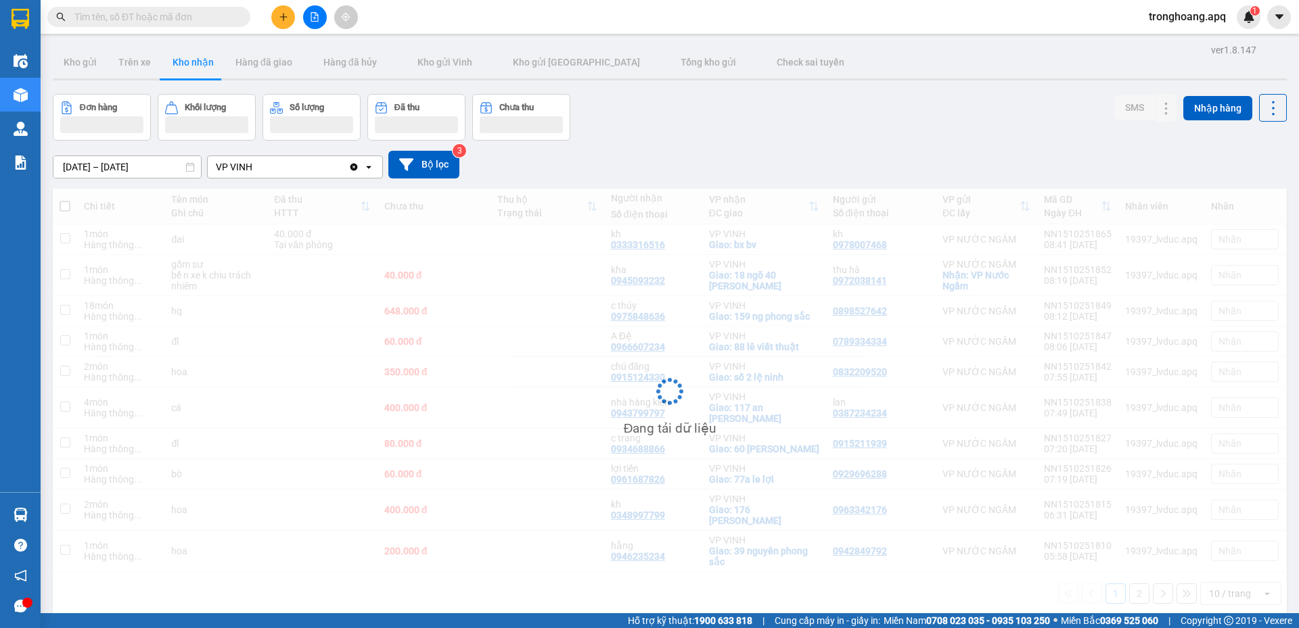
click at [739, 153] on div "[DATE] – [DATE] Press the down arrow key to interact with the calendar and sele…" at bounding box center [670, 165] width 1234 height 28
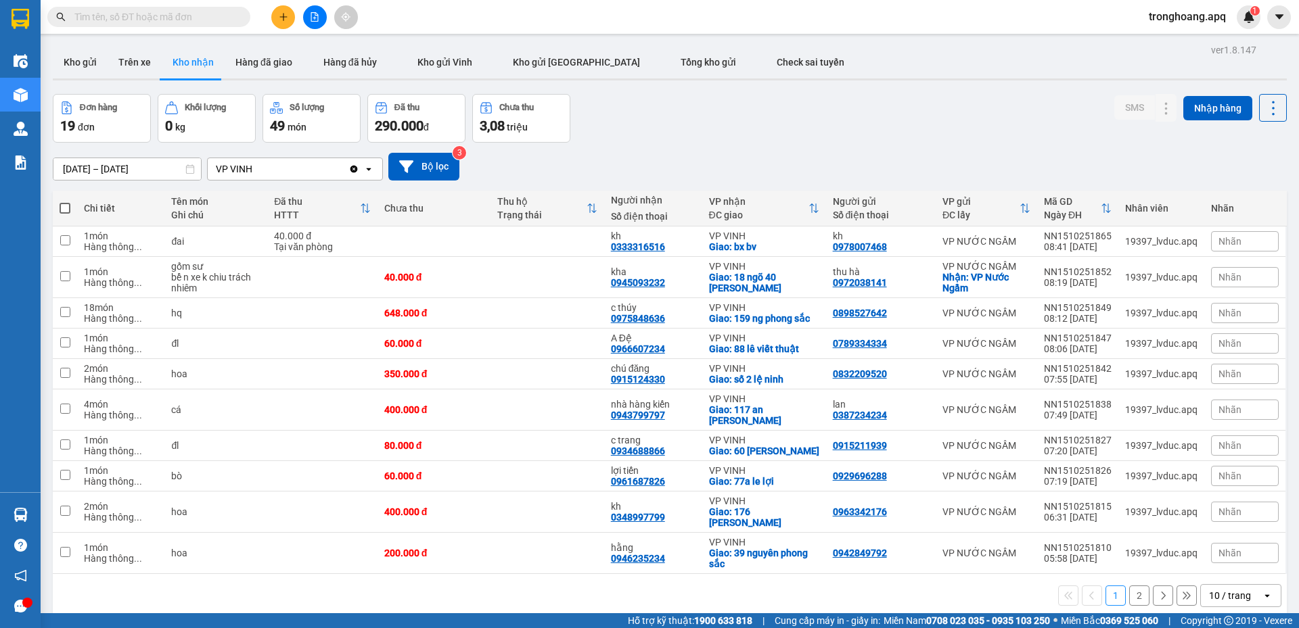
scroll to position [62, 0]
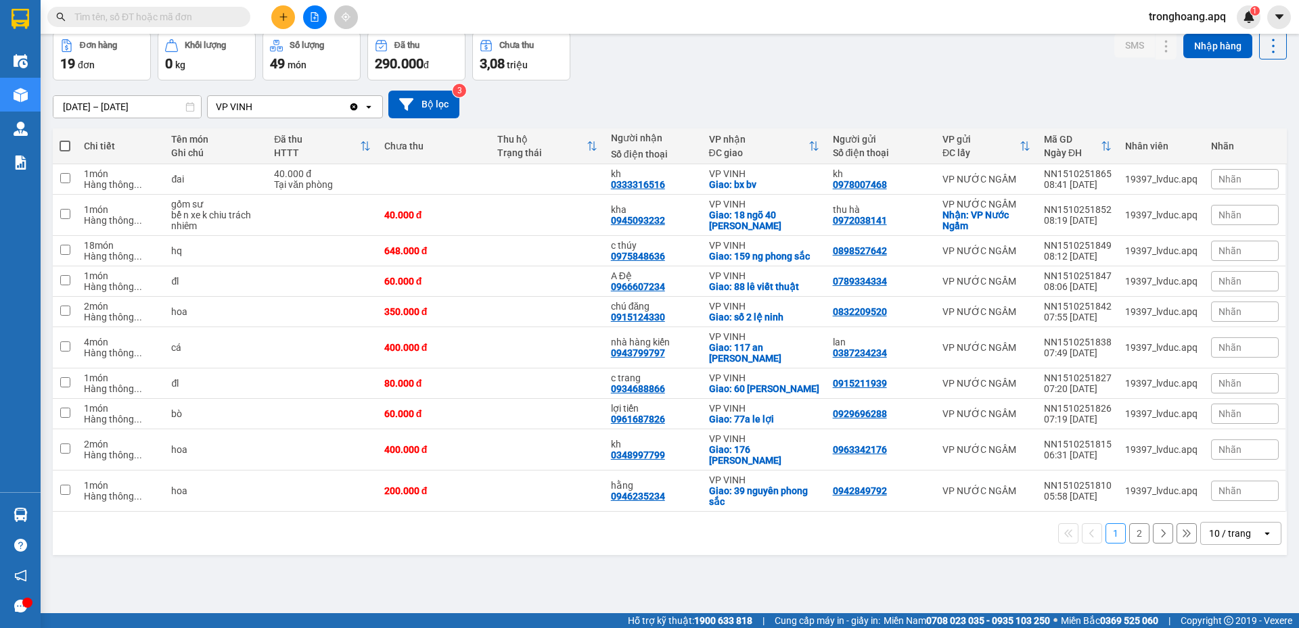
click at [1233, 545] on div "10 / trang open" at bounding box center [1240, 533] width 81 height 23
click at [1227, 513] on div "100 / trang" at bounding box center [1230, 504] width 81 height 24
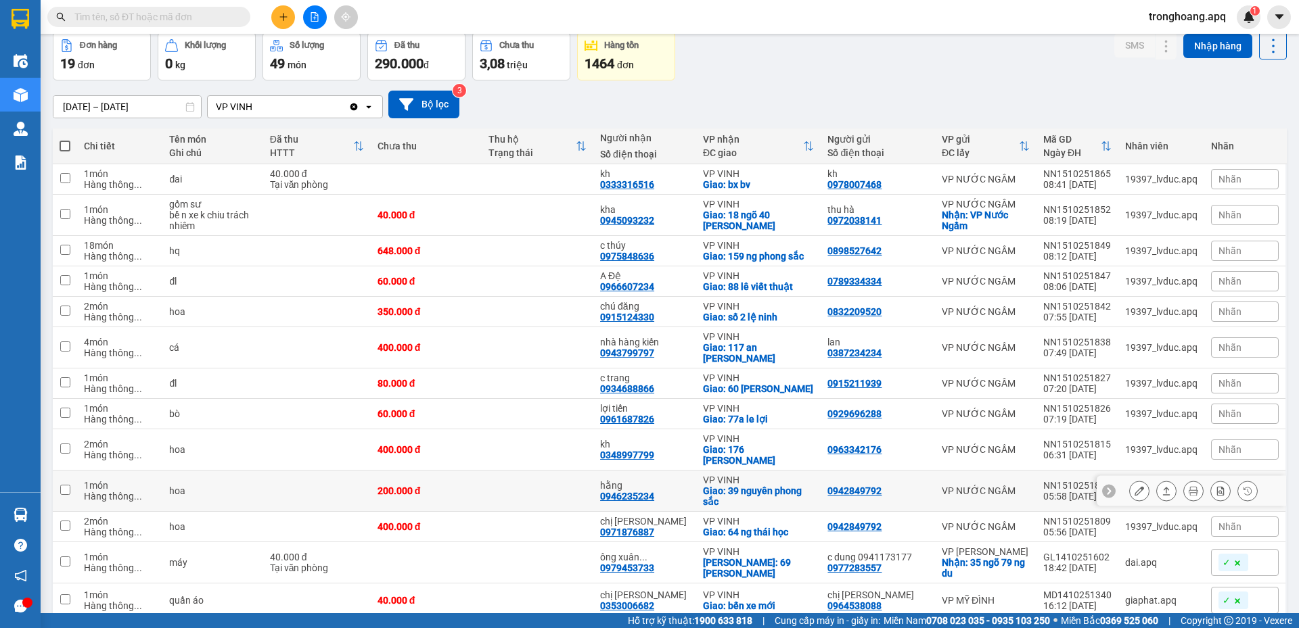
scroll to position [0, 0]
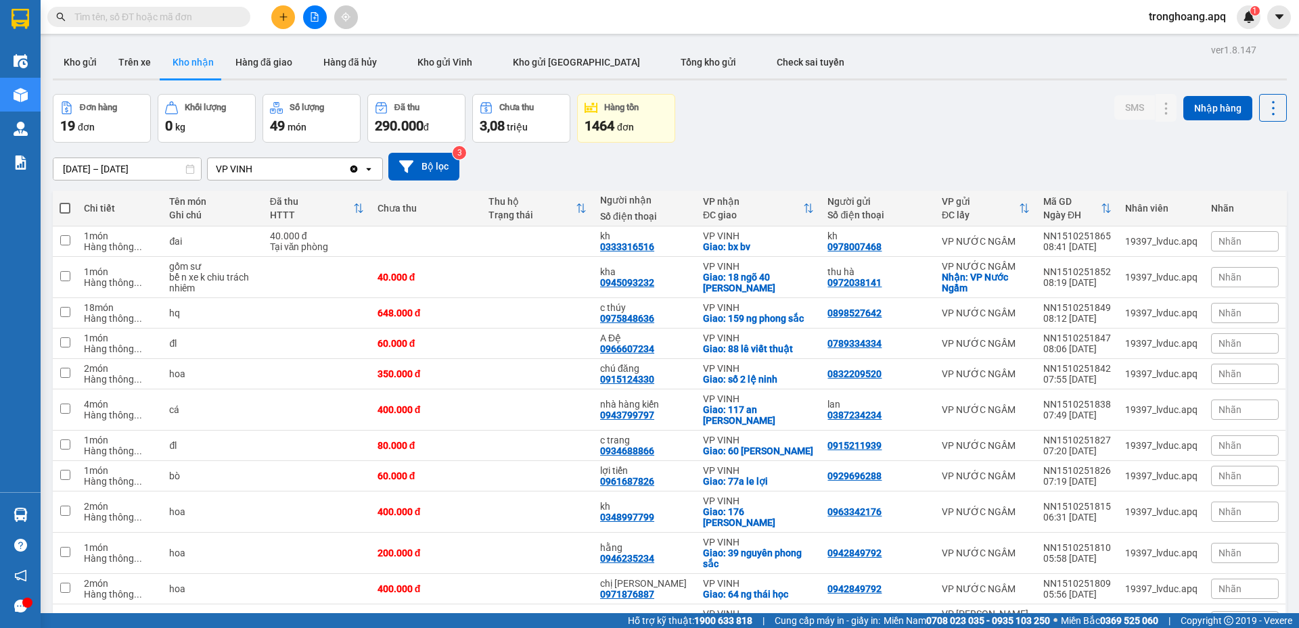
click at [714, 137] on div "Đơn hàng 19 đơn Khối lượng 0 kg Số lượng 49 món Đã thu 290.000 đ Chưa thu 3,08 …" at bounding box center [670, 118] width 1234 height 49
